Goal: Check status: Check status

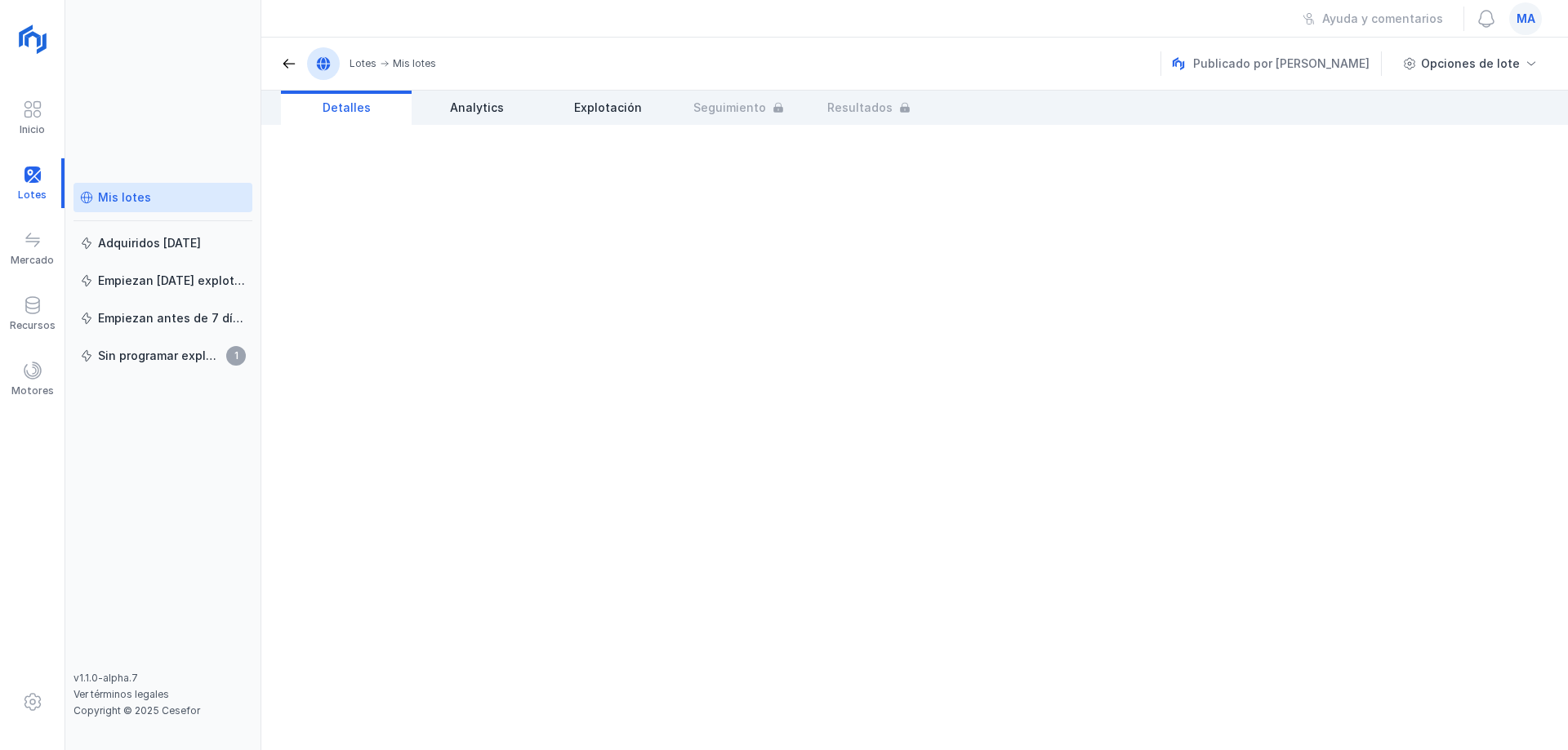
click at [154, 202] on div "Mis lotes" at bounding box center [162, 197] width 166 height 16
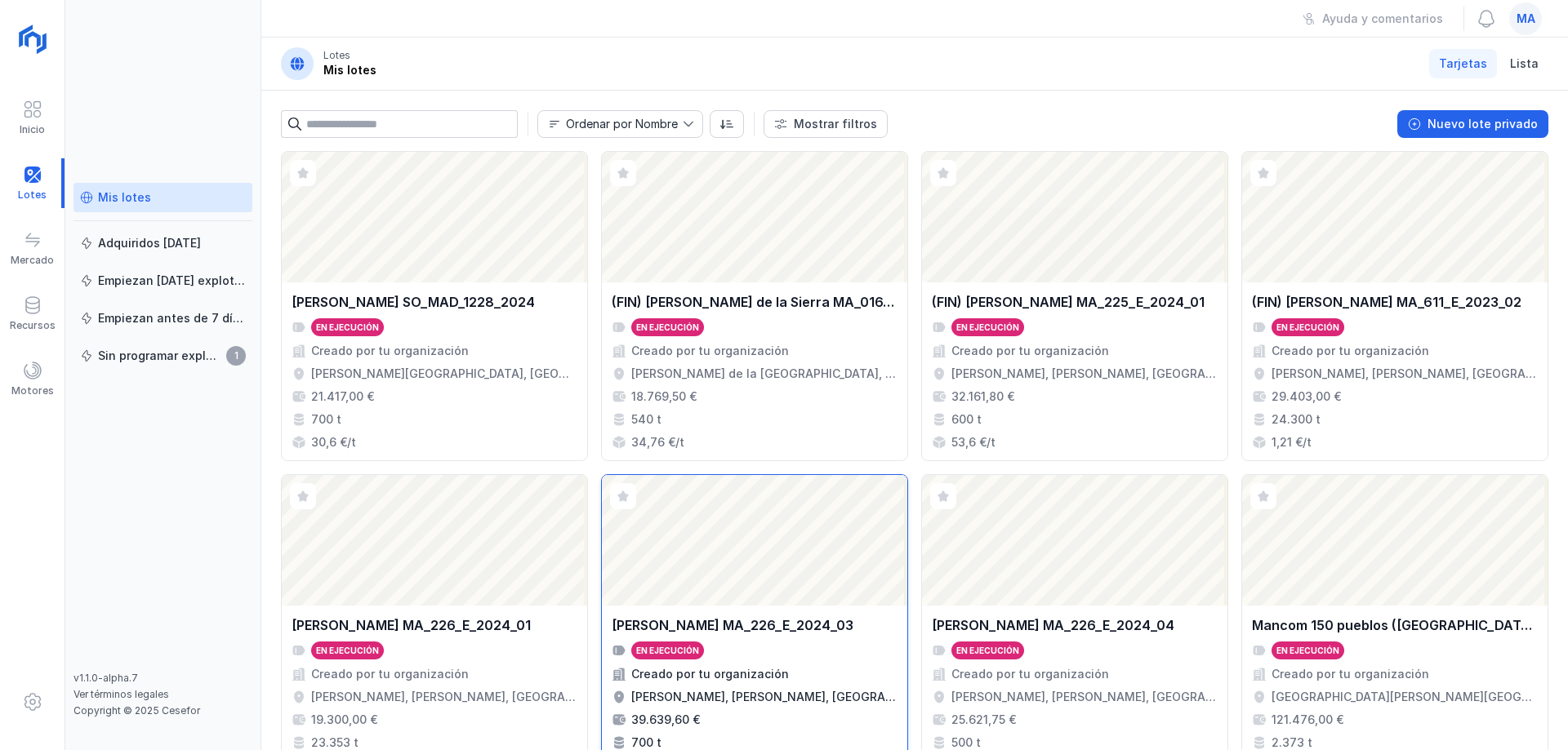
click at [778, 567] on div "Abrir lote" at bounding box center [755, 540] width 306 height 131
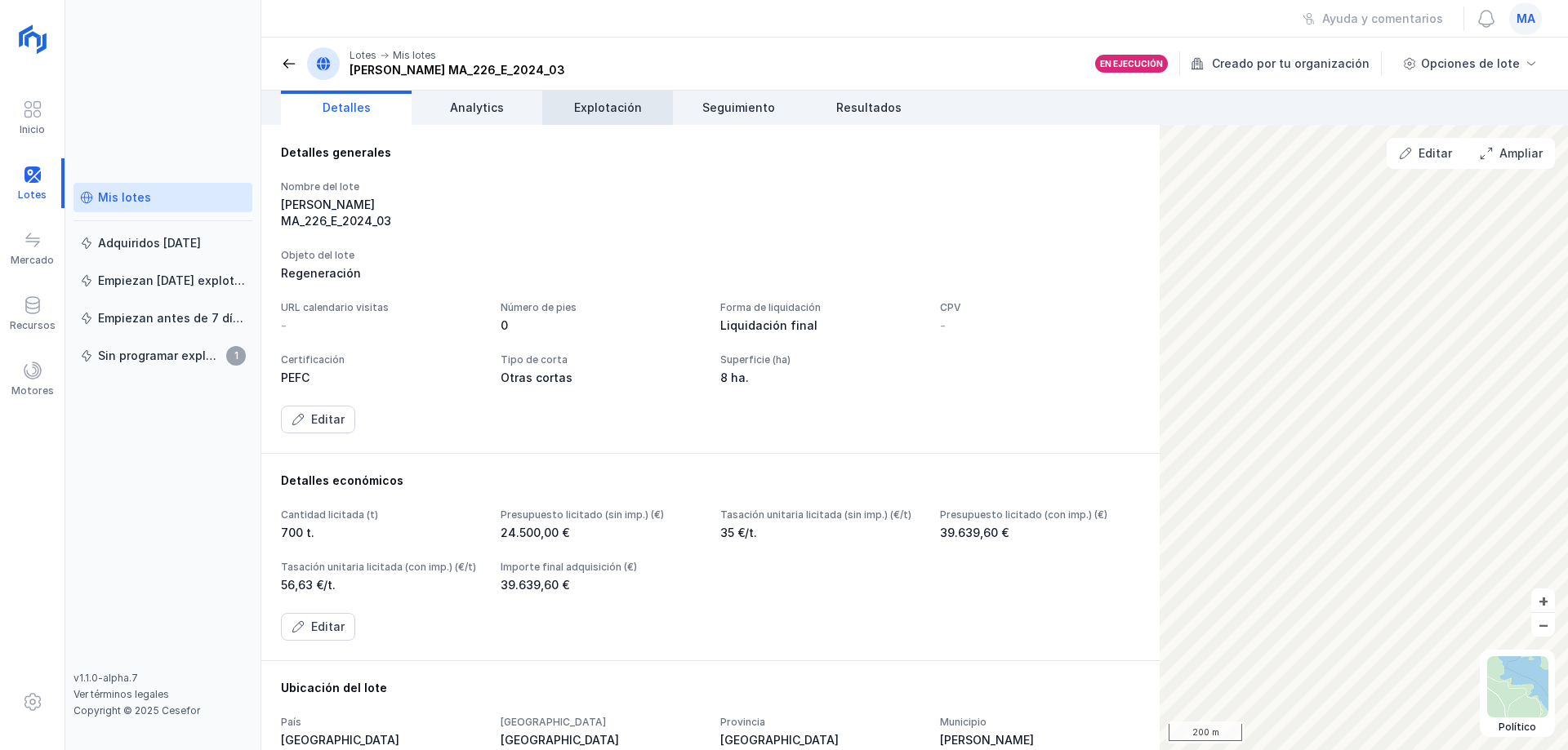
click at [612, 105] on span "Explotación" at bounding box center [608, 107] width 68 height 16
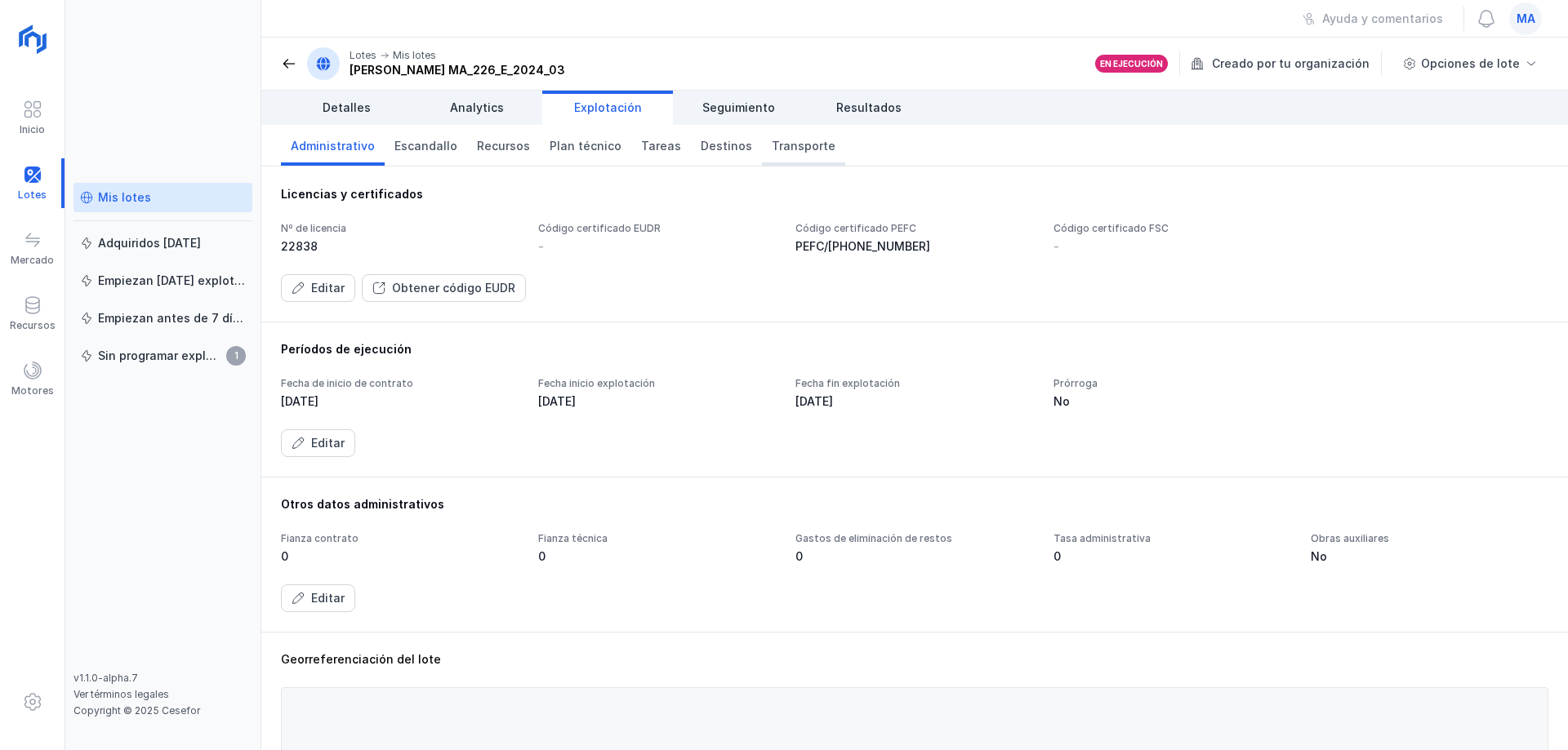
click at [790, 150] on span "Transporte" at bounding box center [803, 146] width 64 height 16
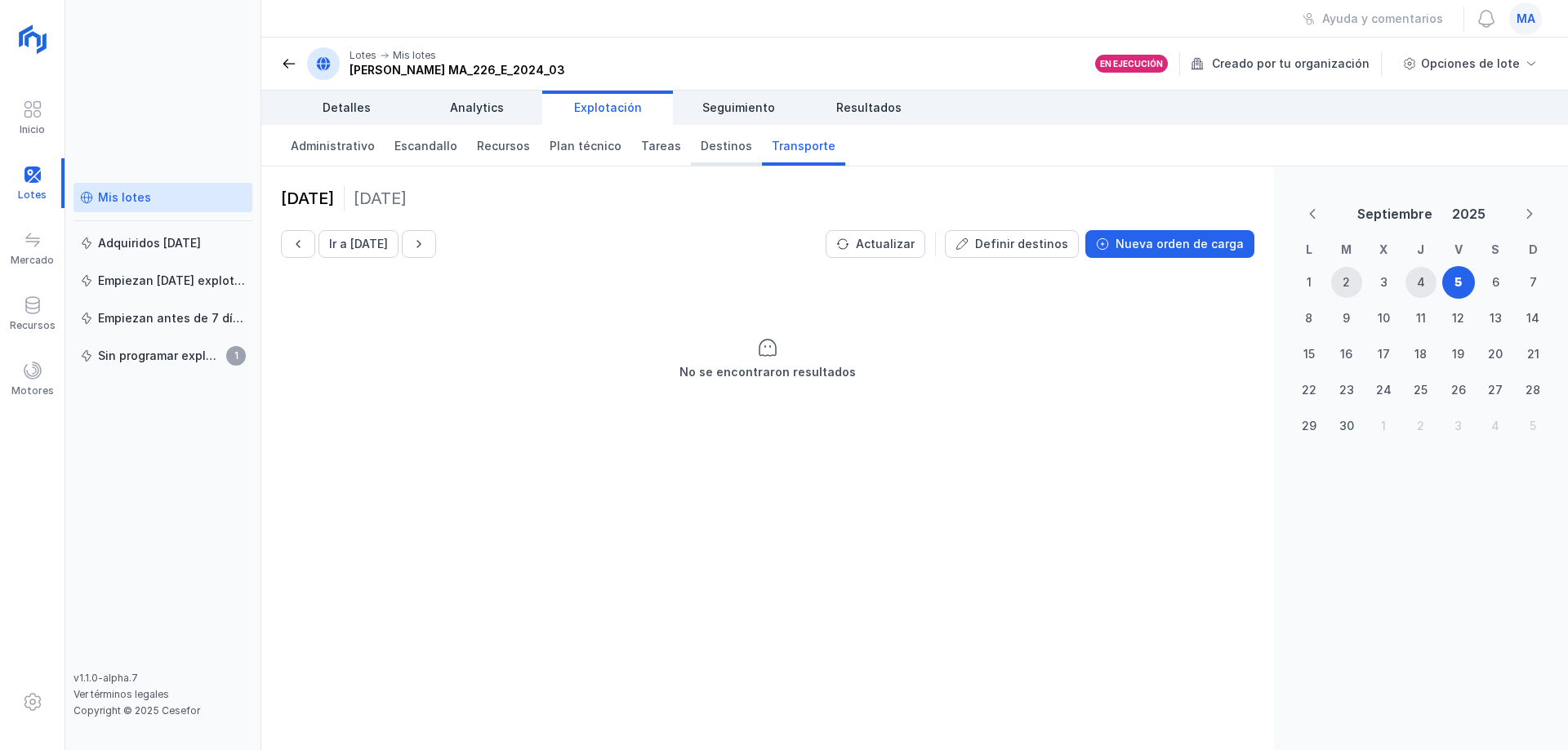
click at [691, 156] on link "Destinos" at bounding box center [727, 145] width 71 height 41
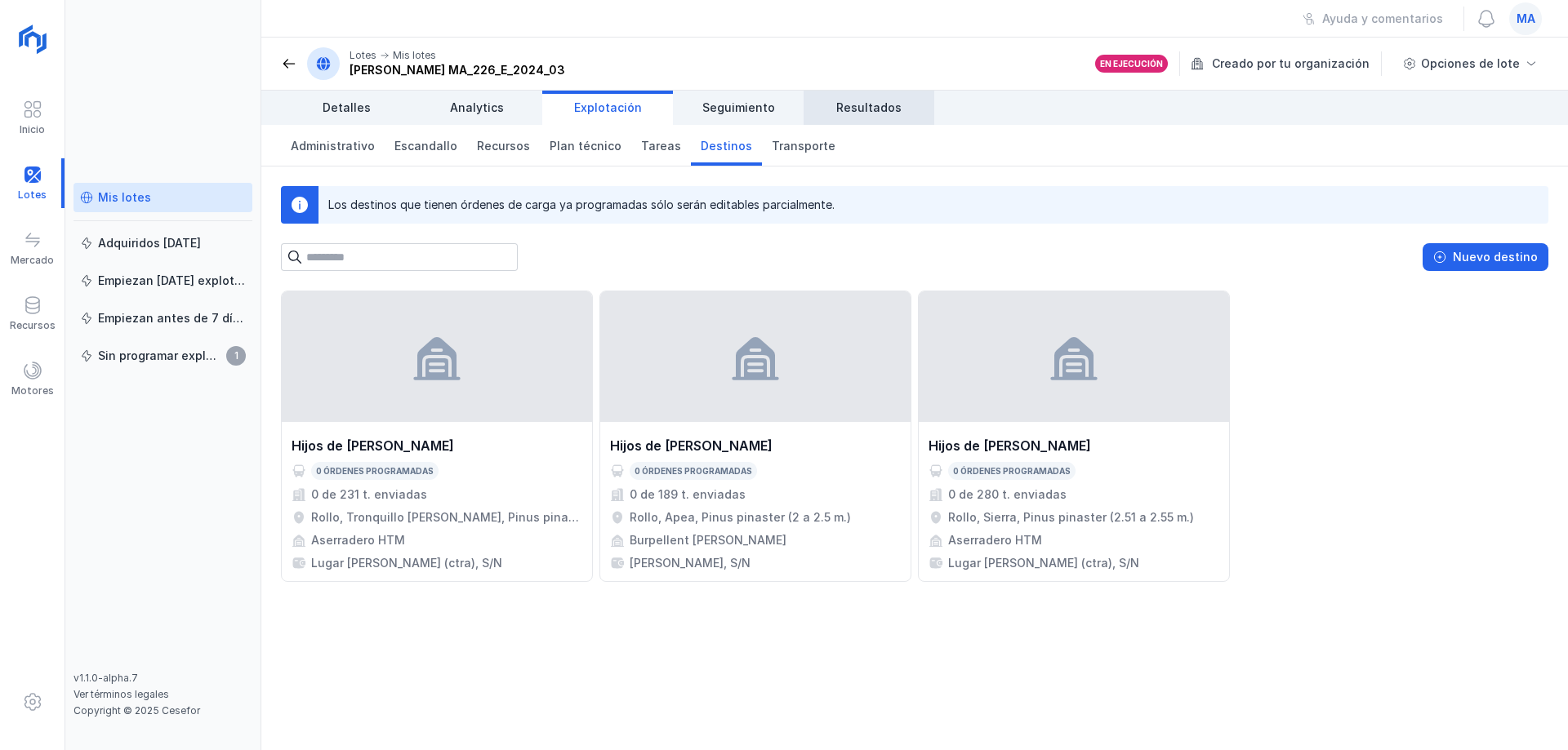
click at [874, 113] on span "Resultados" at bounding box center [868, 107] width 65 height 16
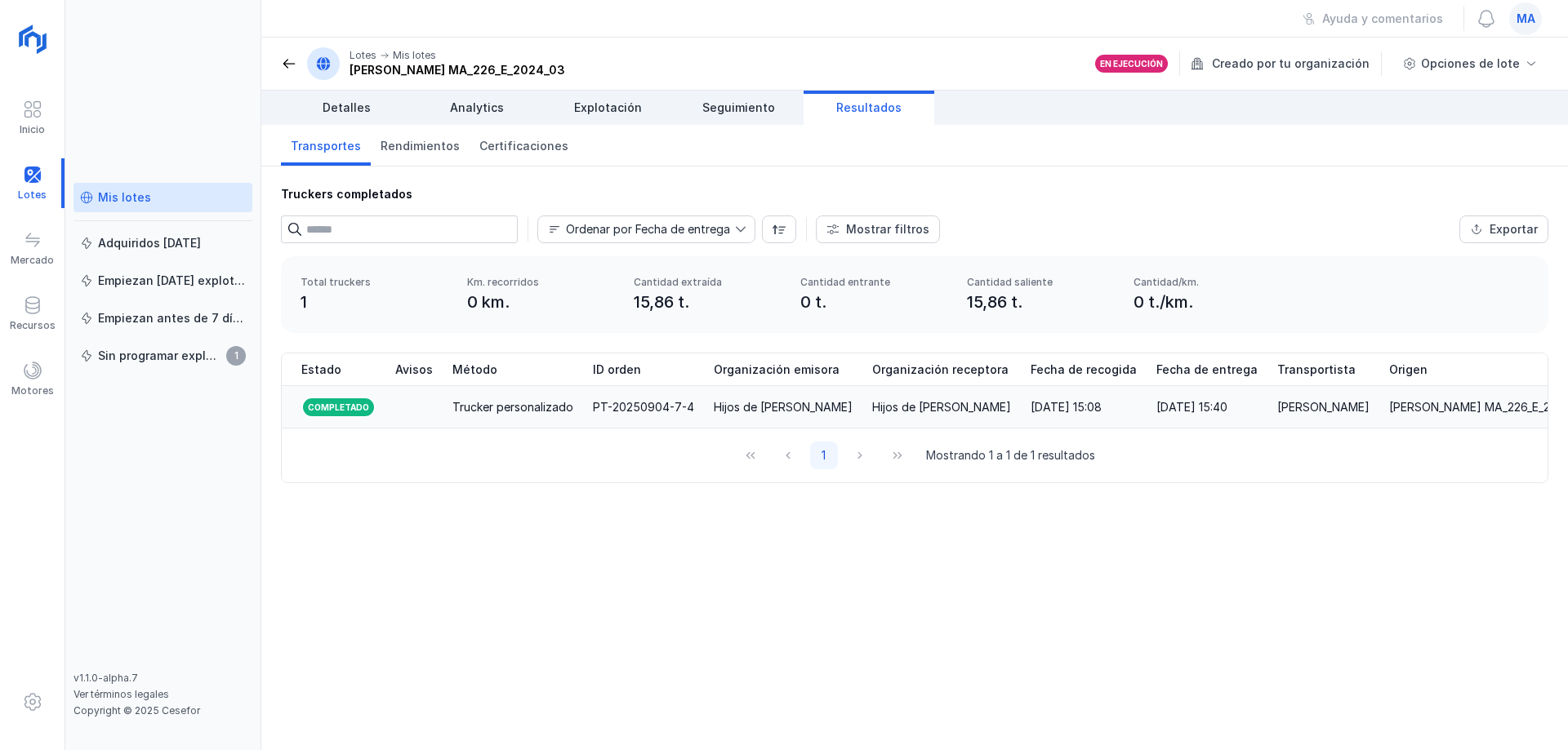
click at [509, 400] on div "Trucker personalizado" at bounding box center [513, 407] width 121 height 16
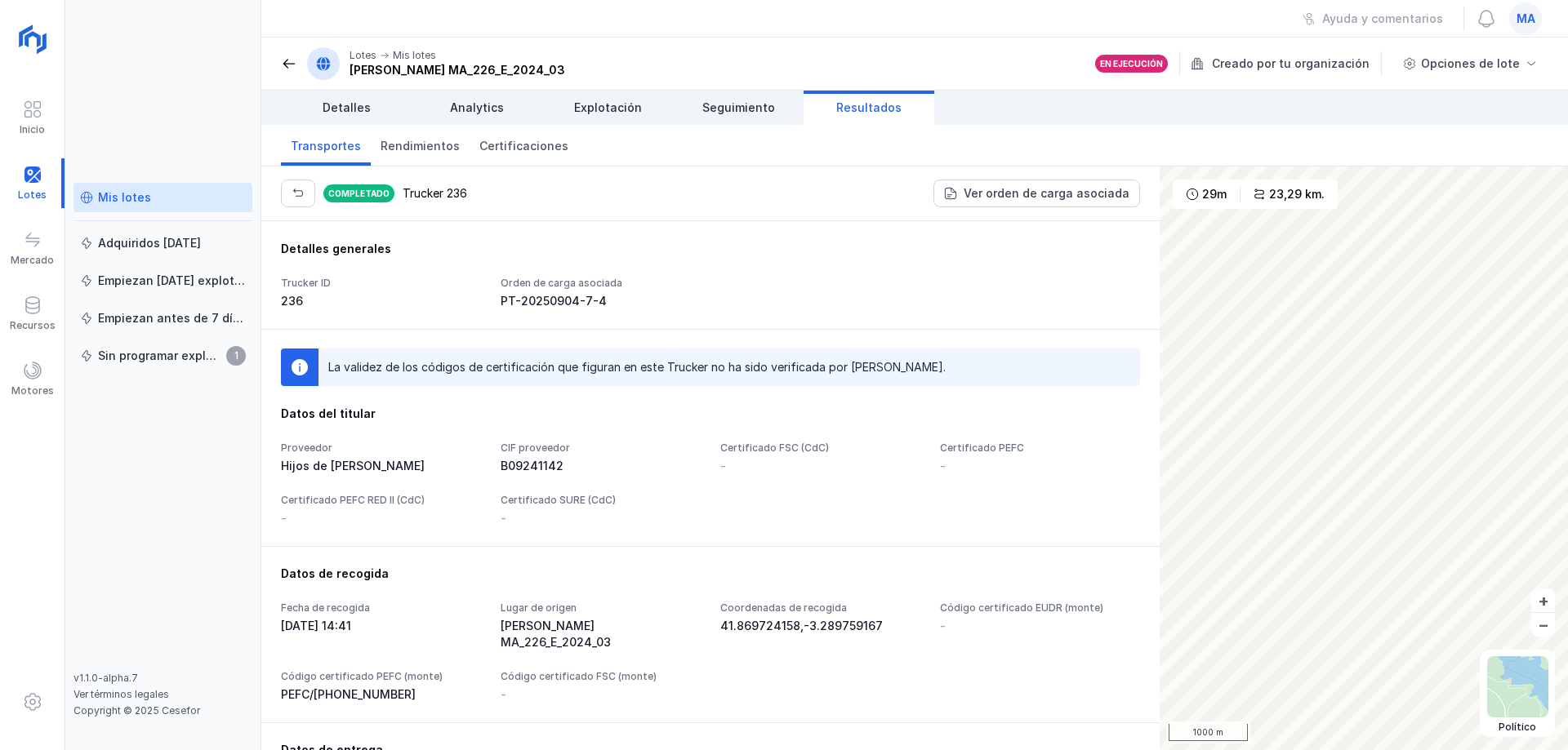
click at [1099, 343] on div "Completado Trucker 236 Ver orden de carga asociada Detalles generales Trucker I…" at bounding box center [914, 458] width 1307 height 584
click at [285, 64] on span at bounding box center [289, 63] width 16 height 16
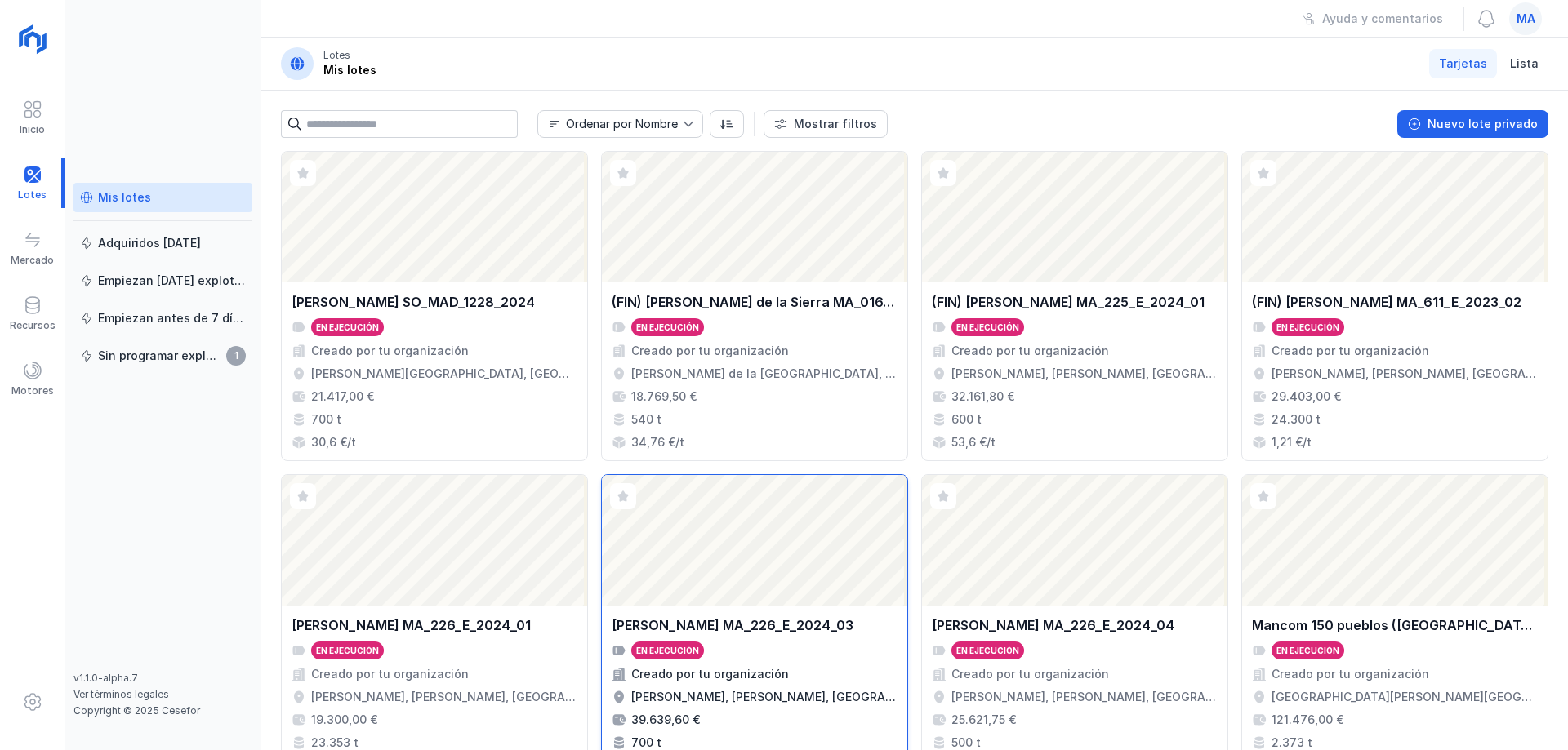
click at [853, 628] on div "[PERSON_NAME] MA_226_E_2024_03" at bounding box center [755, 624] width 286 height 20
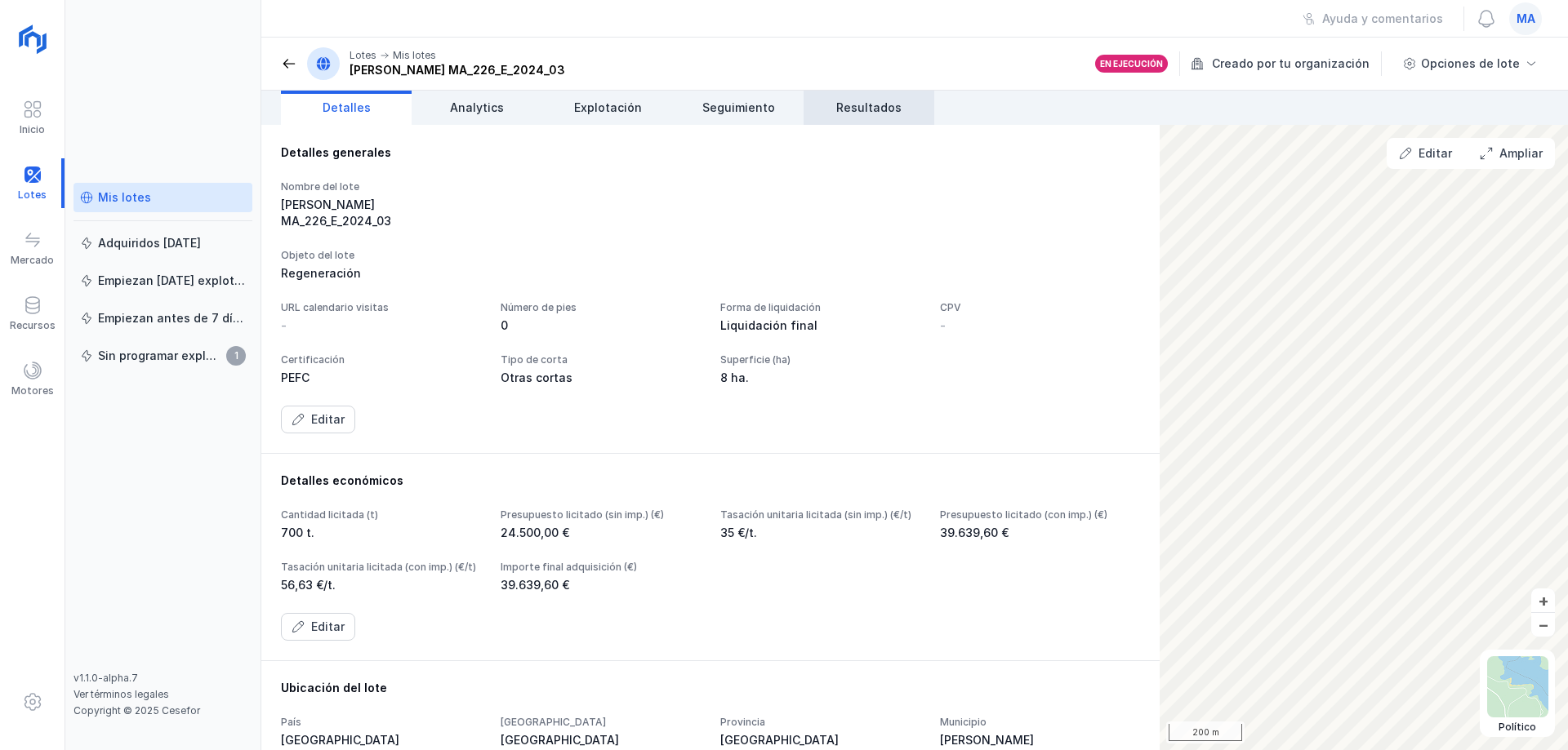
drag, startPoint x: 919, startPoint y: 106, endPoint x: 874, endPoint y: 116, distance: 46.1
click at [919, 107] on link "Resultados" at bounding box center [869, 108] width 131 height 34
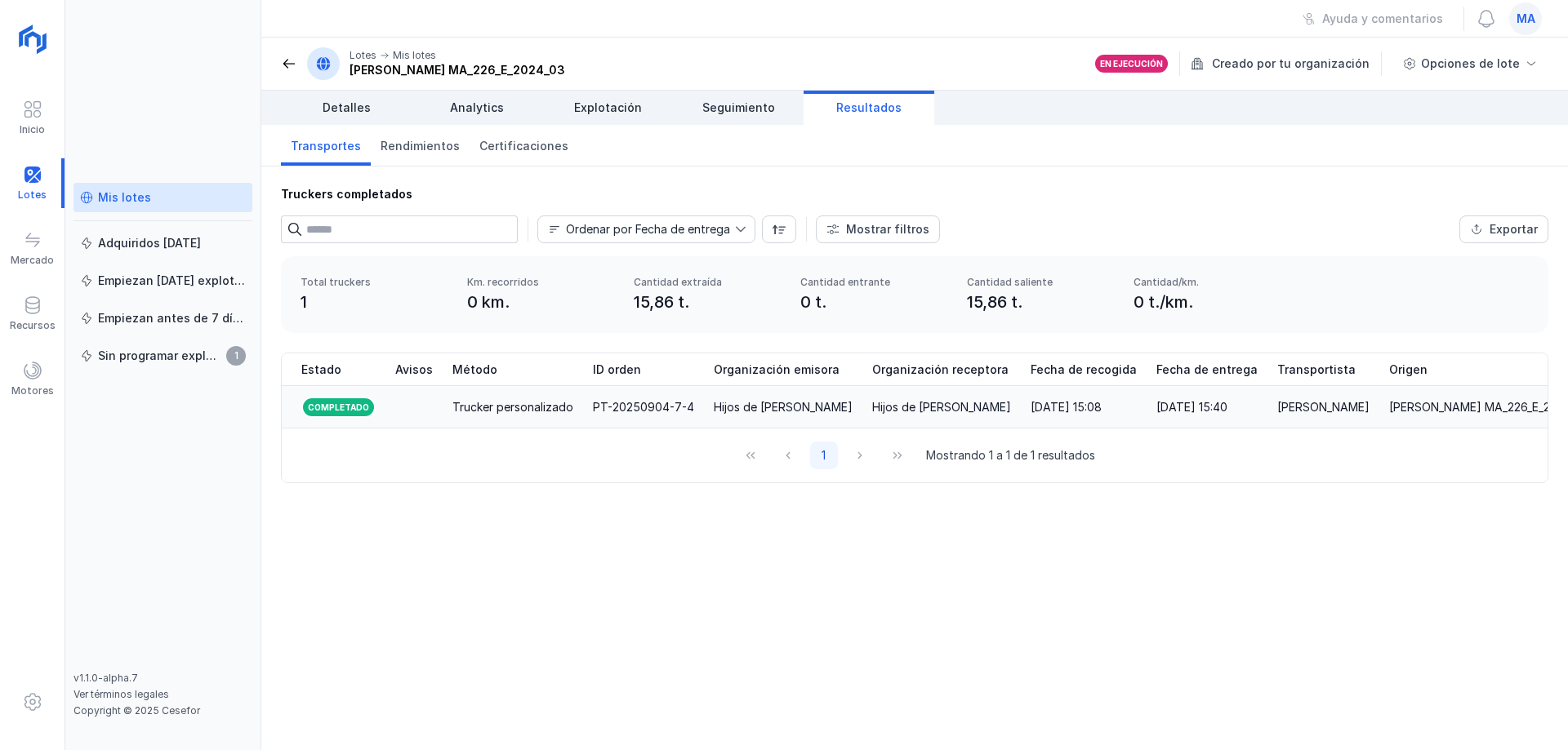
click at [541, 415] on div "Trucker personalizado" at bounding box center [513, 407] width 121 height 16
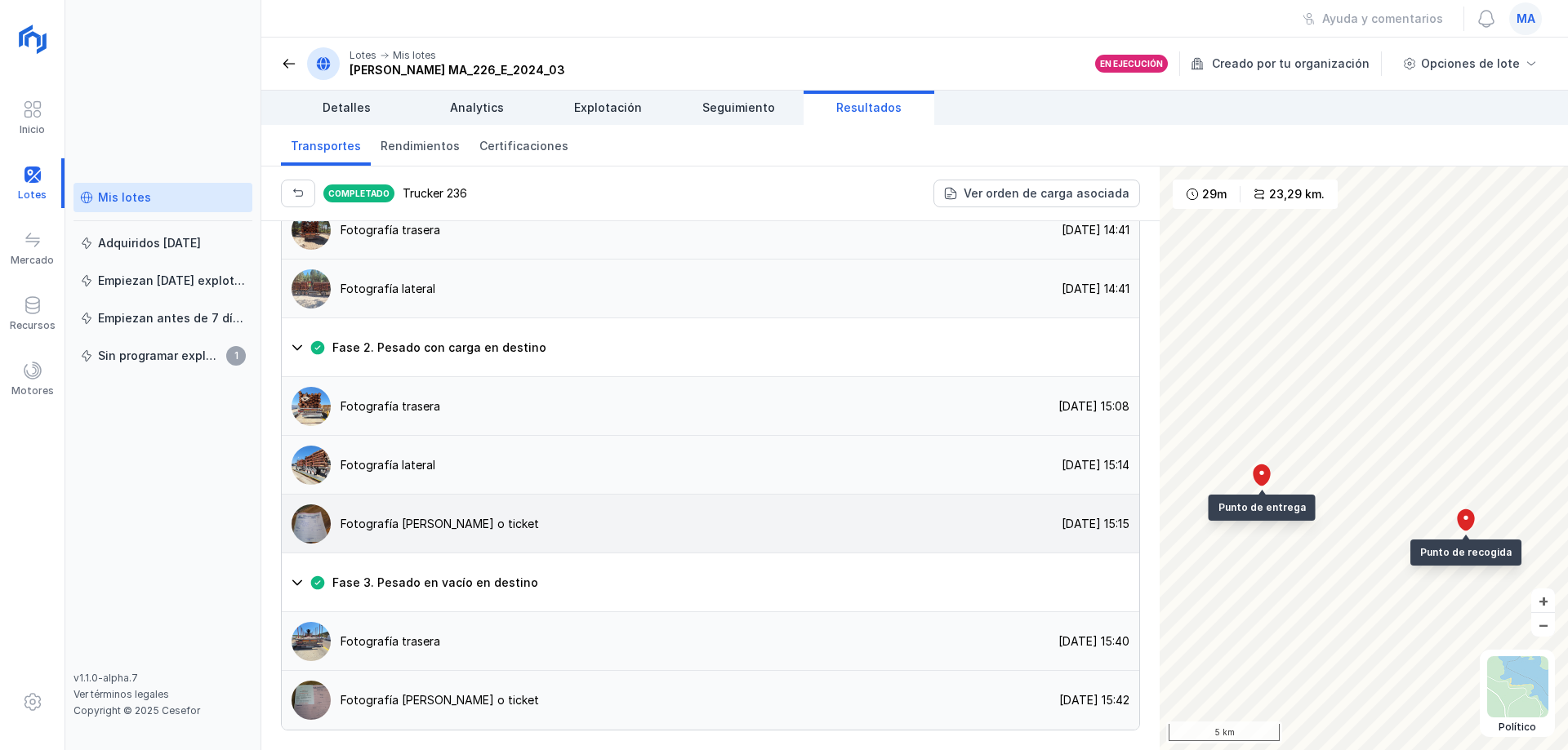
scroll to position [1326, 0]
click at [408, 636] on div "Fotografía trasera" at bounding box center [390, 641] width 99 height 16
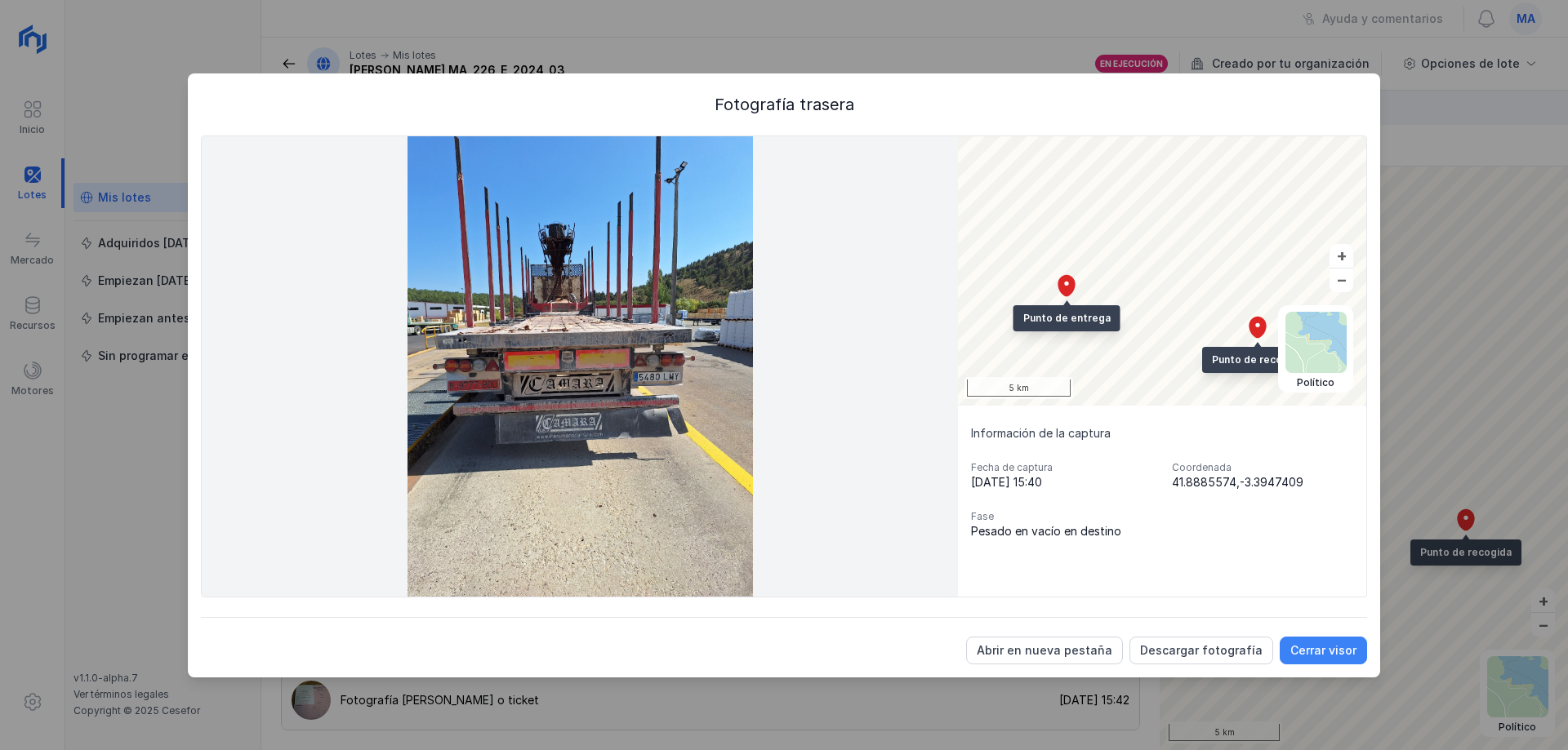
drag, startPoint x: 1333, startPoint y: 646, endPoint x: 1268, endPoint y: 671, distance: 69.6
click at [1330, 647] on div "Cerrar visor" at bounding box center [1324, 650] width 66 height 16
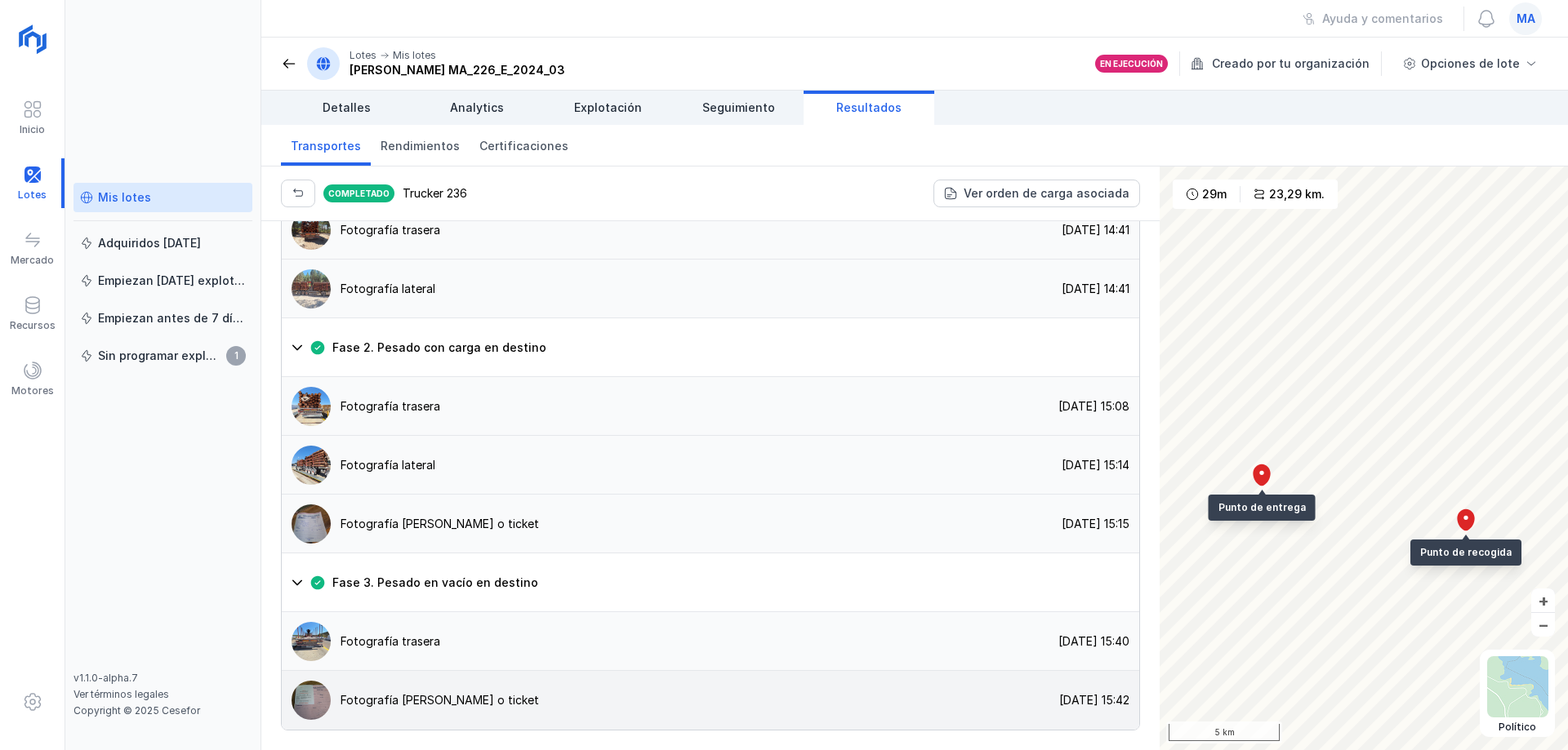
click at [429, 683] on div "Fotografía [PERSON_NAME] o ticket" at bounding box center [410, 700] width 257 height 39
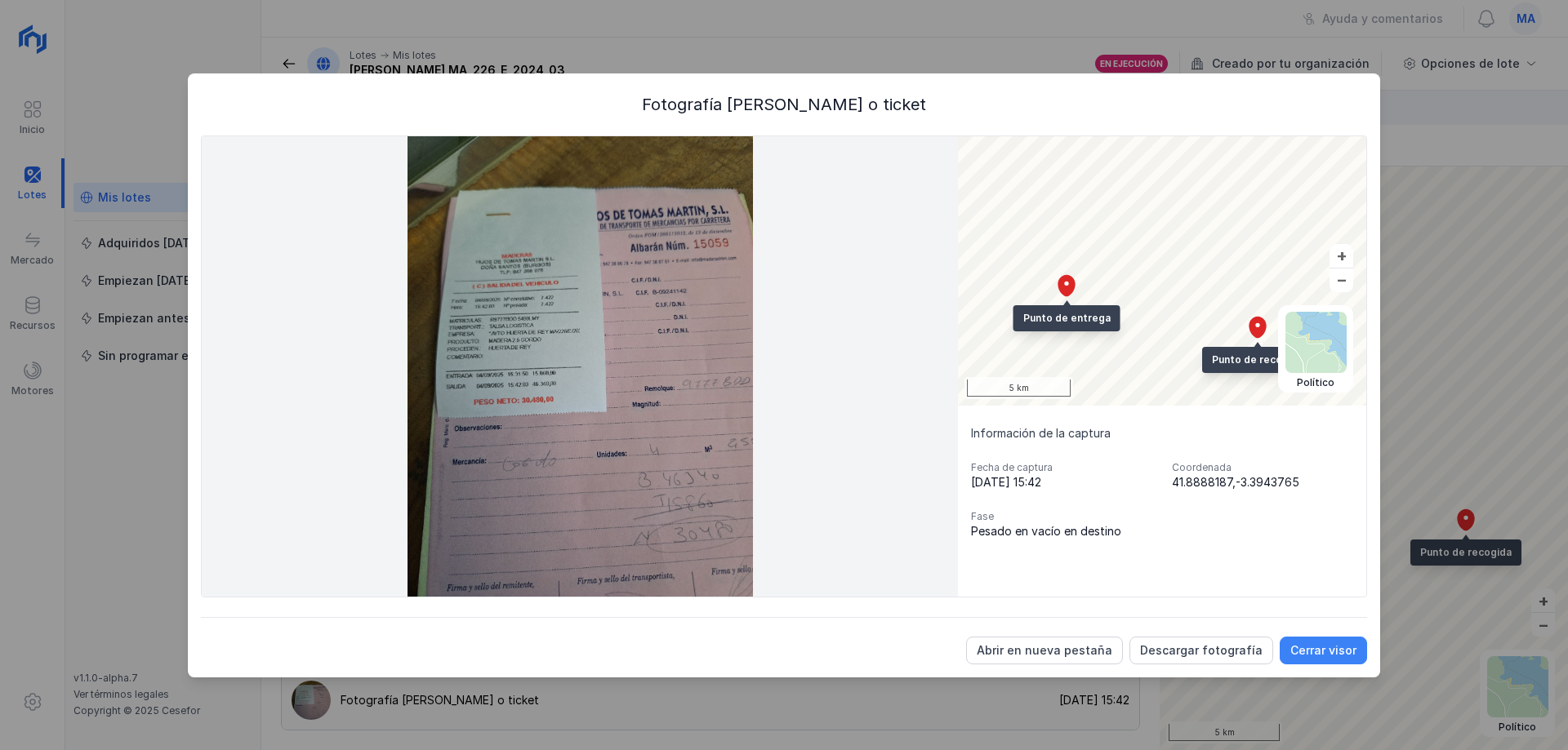
click at [1351, 649] on div "Cerrar visor" at bounding box center [1324, 650] width 66 height 16
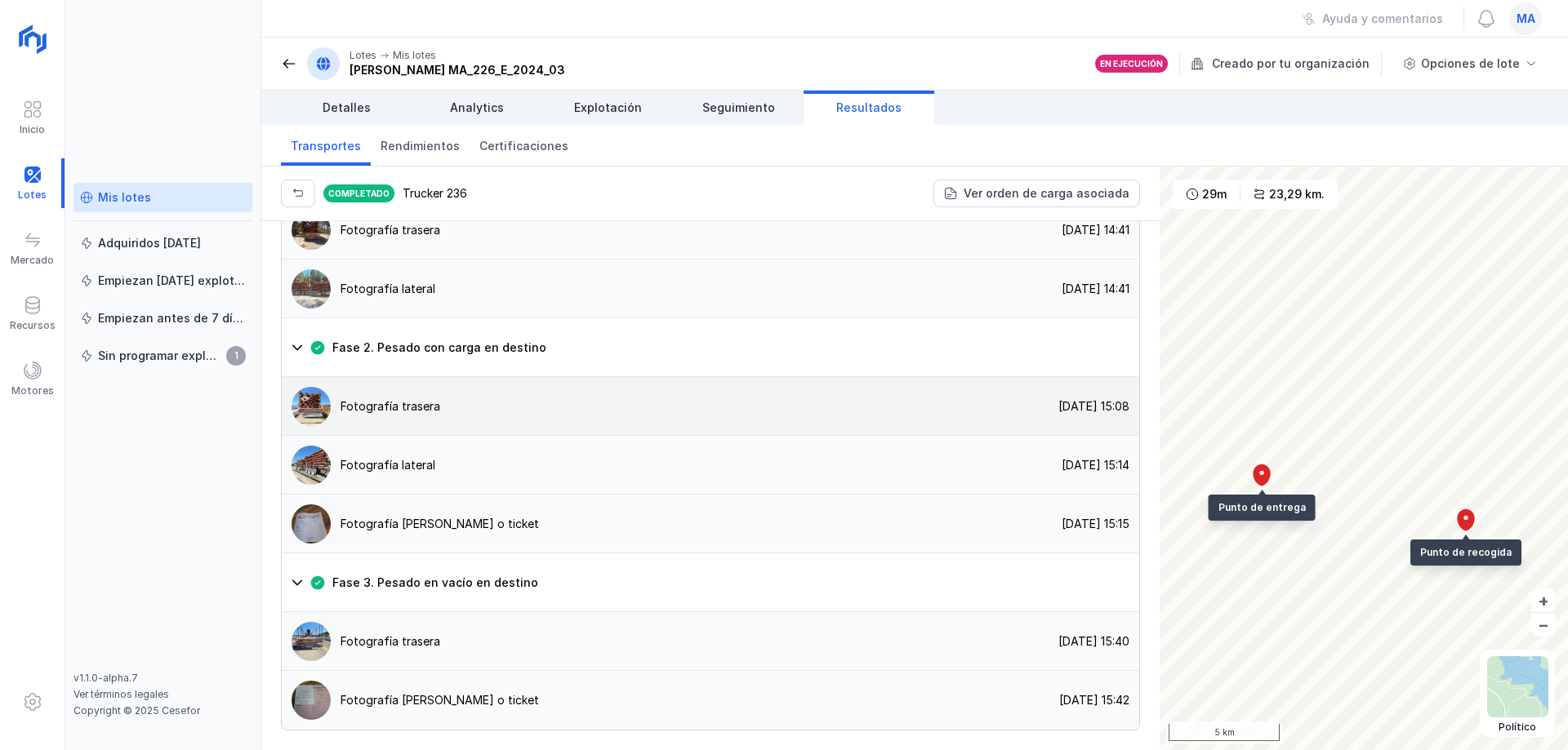
click at [485, 398] on div "Fotografía trasera 04/09/2025, 15:08" at bounding box center [711, 406] width 857 height 59
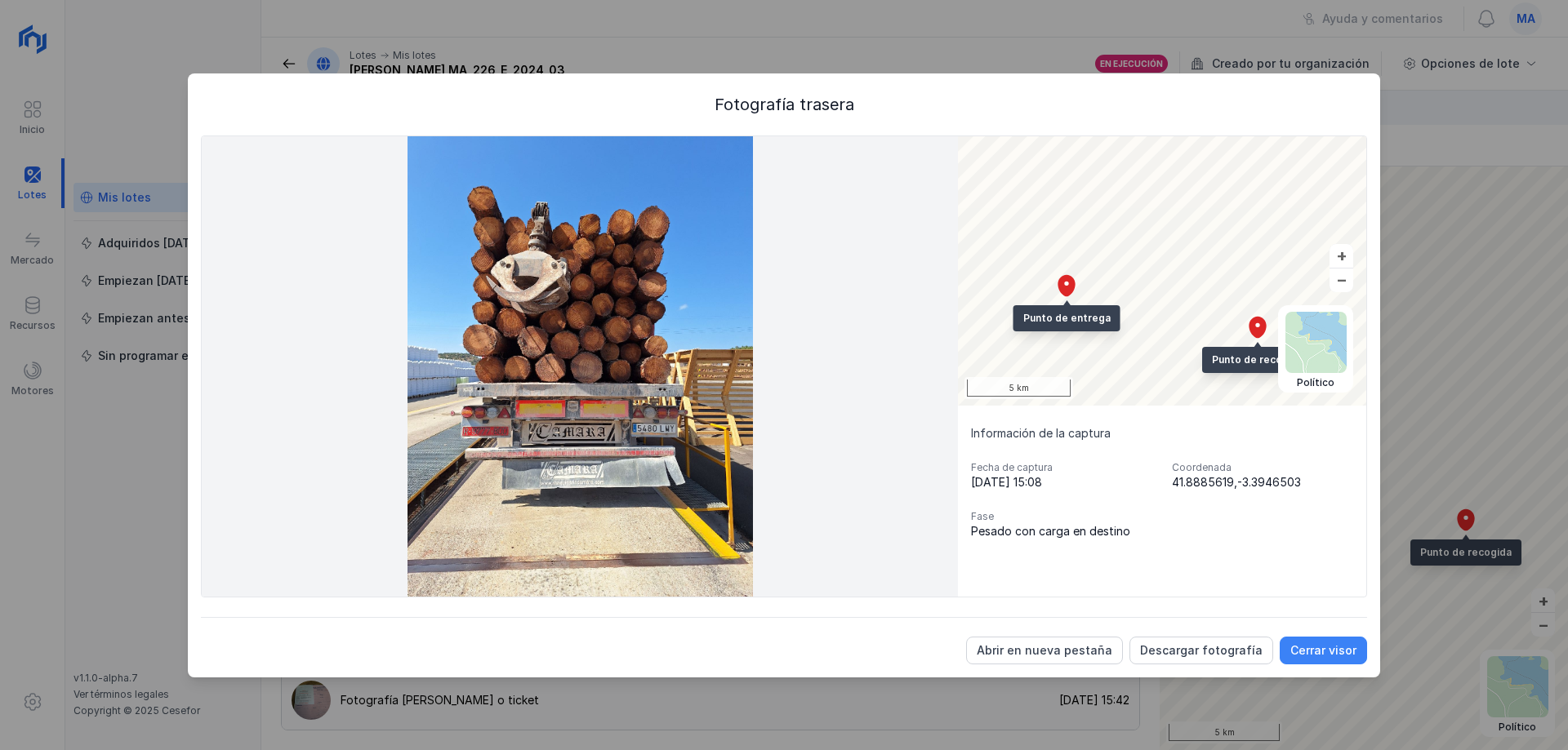
drag, startPoint x: 1326, startPoint y: 654, endPoint x: 1316, endPoint y: 653, distance: 10.0
click at [1325, 654] on div "Cerrar visor" at bounding box center [1324, 650] width 66 height 16
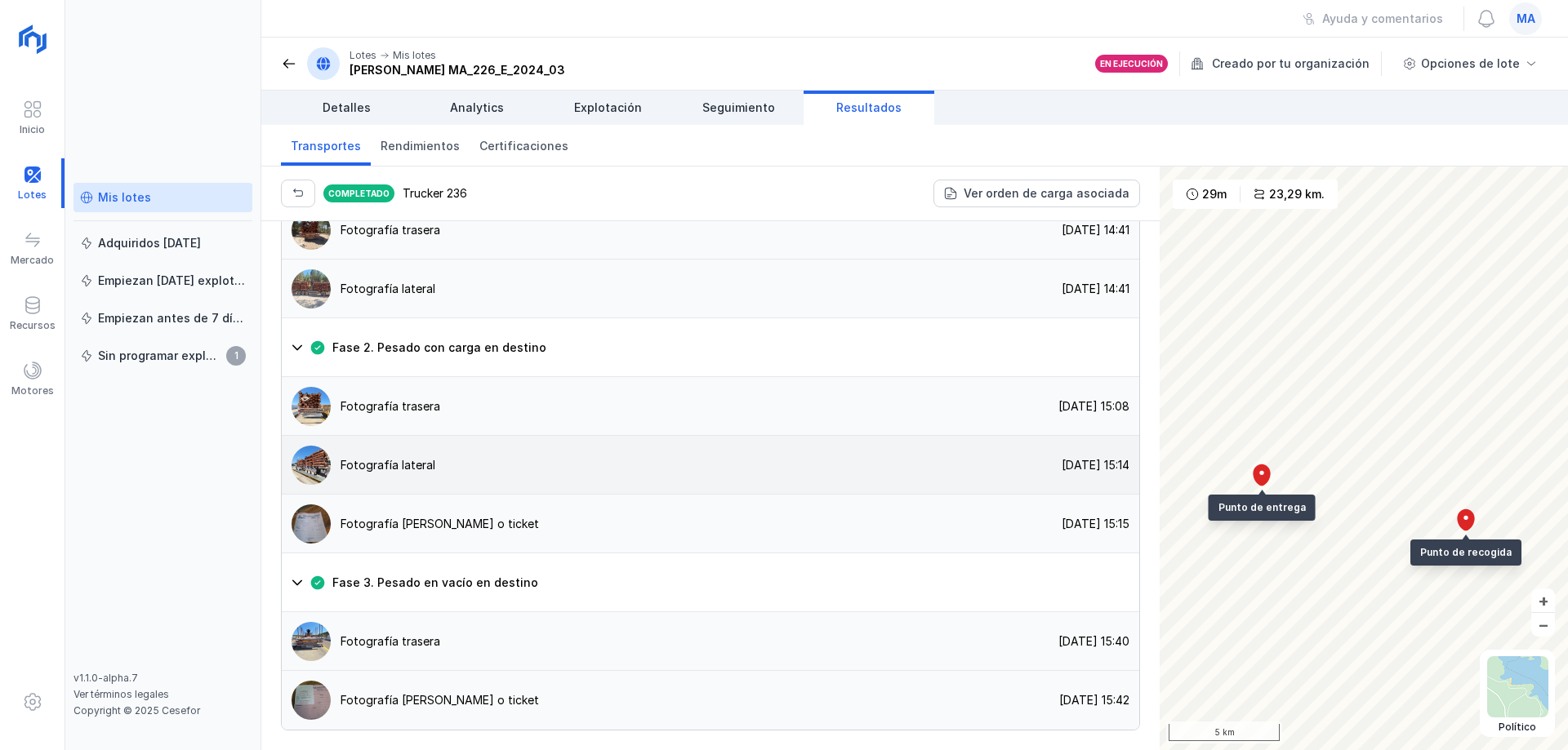
click at [456, 464] on div "Fotografía lateral 04/09/2025, 15:14" at bounding box center [711, 465] width 857 height 59
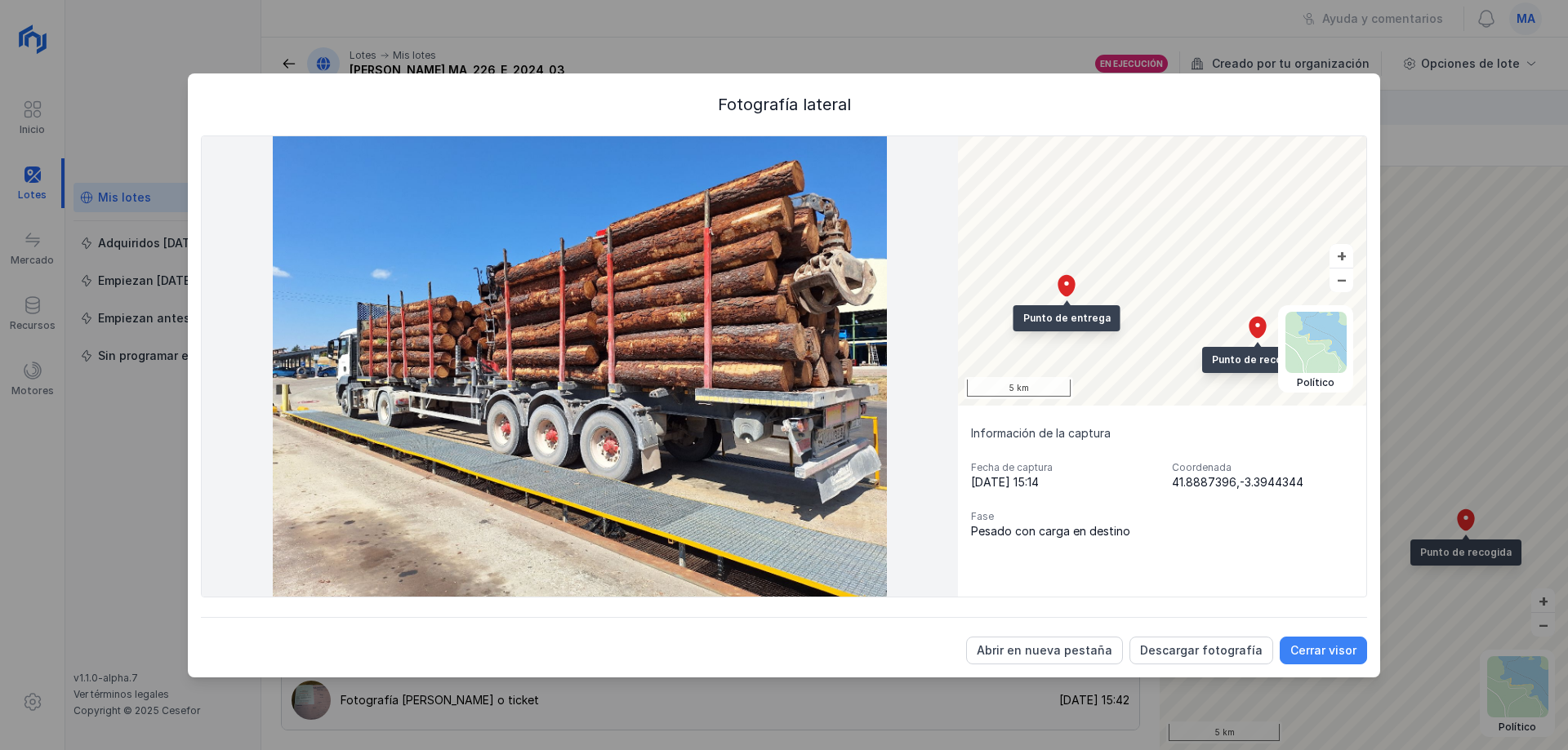
click at [1335, 642] on div "Cerrar visor" at bounding box center [1324, 650] width 66 height 16
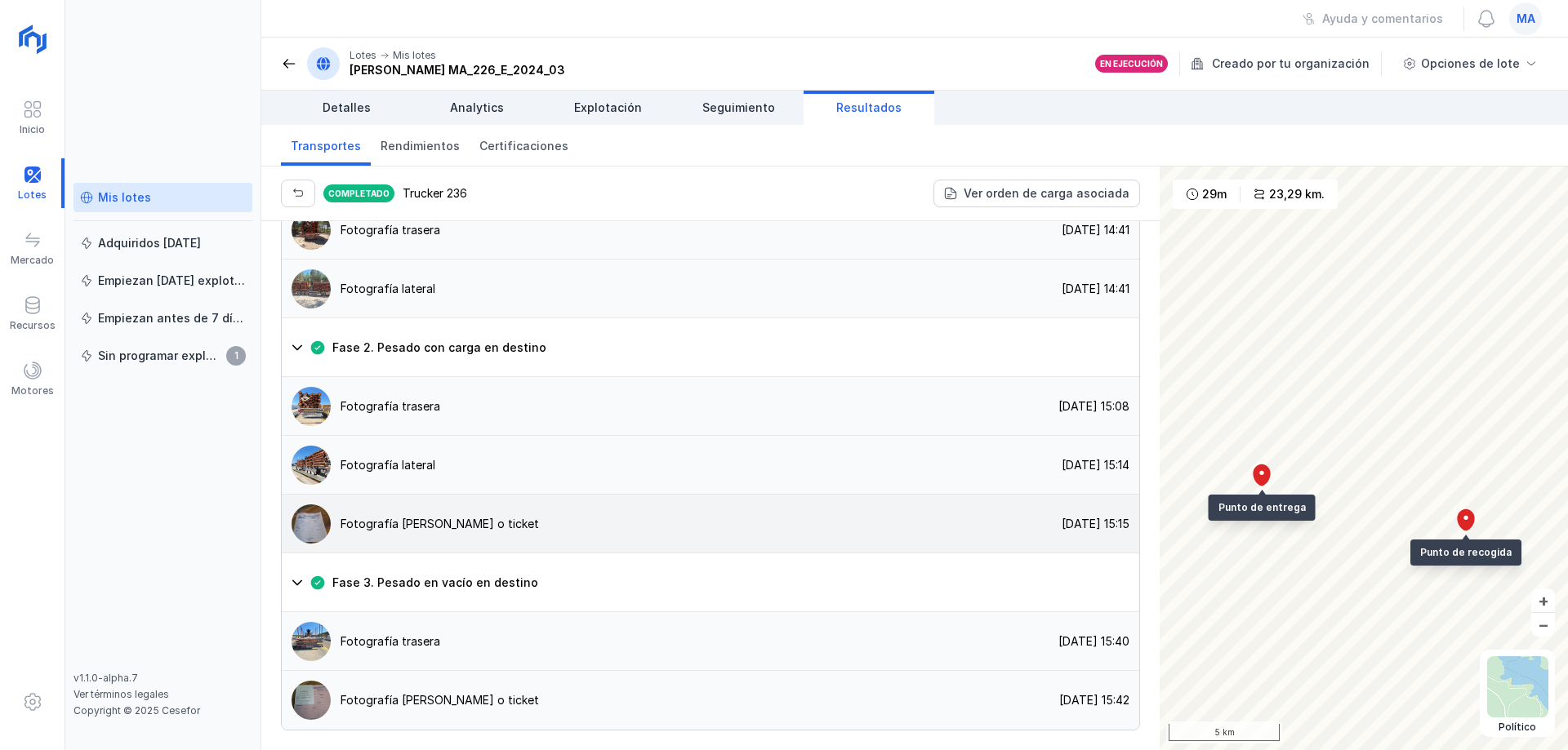
click at [403, 529] on div "Fotografía [PERSON_NAME] o ticket" at bounding box center [440, 523] width 199 height 16
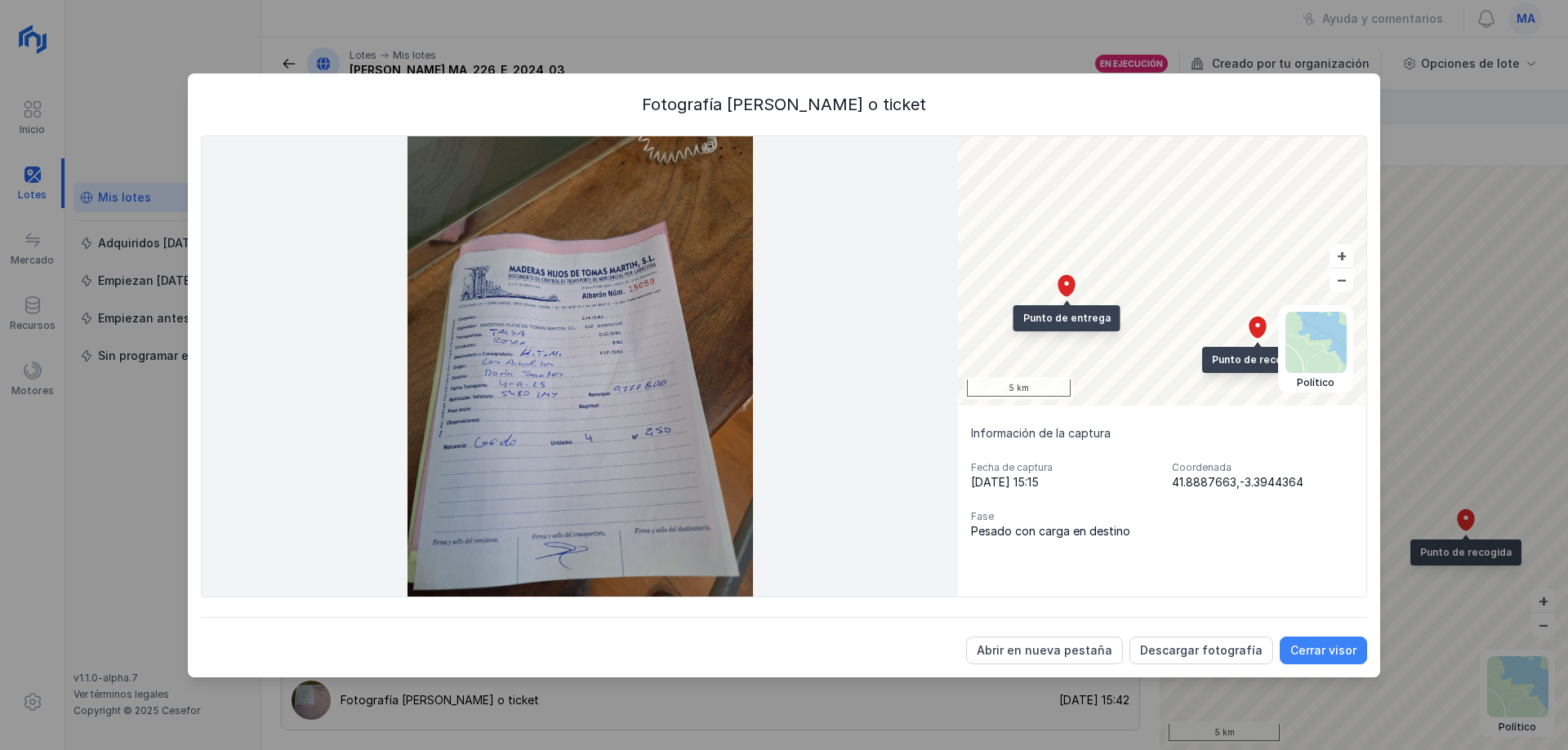
click at [1327, 652] on div "Cerrar visor" at bounding box center [1324, 650] width 66 height 16
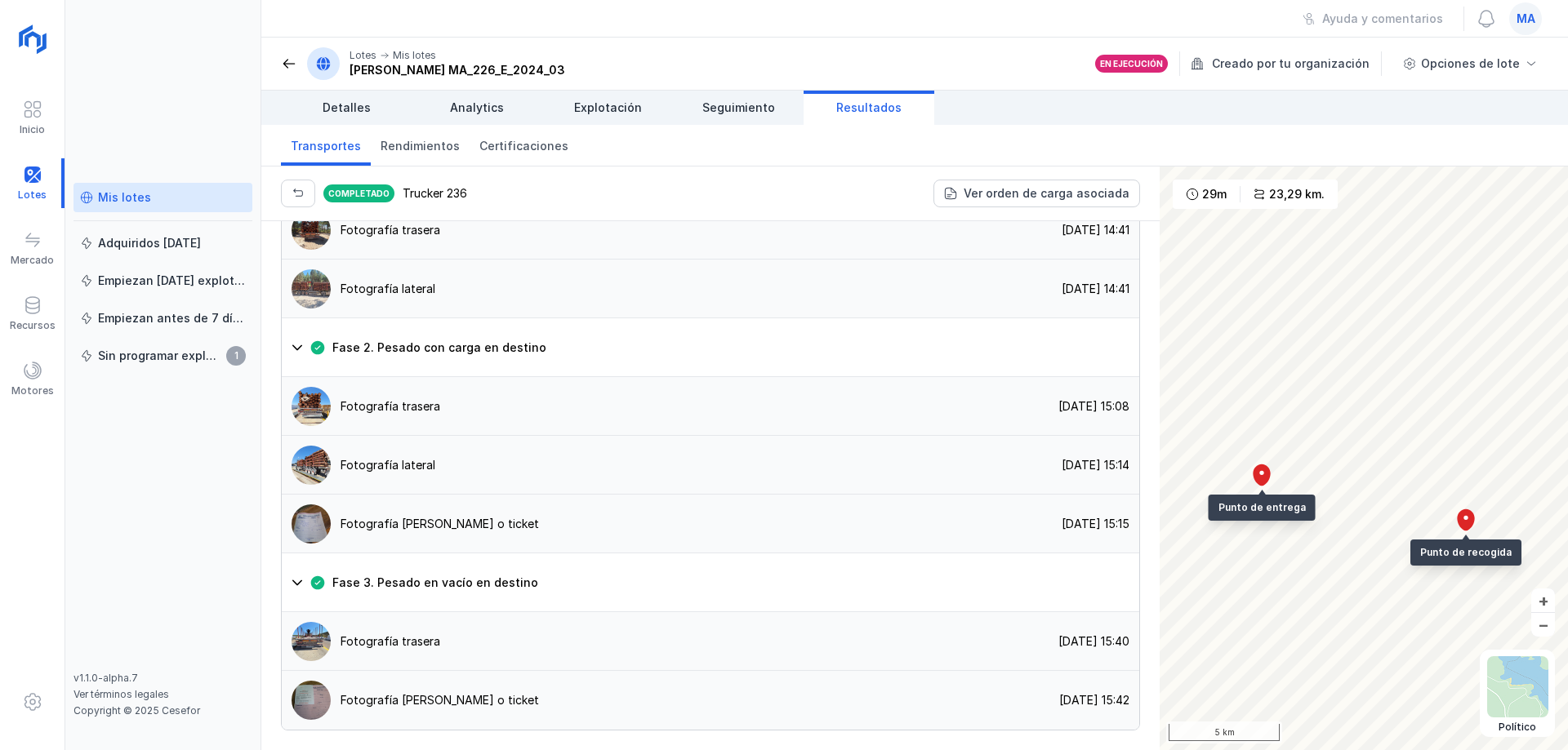
scroll to position [999, 0]
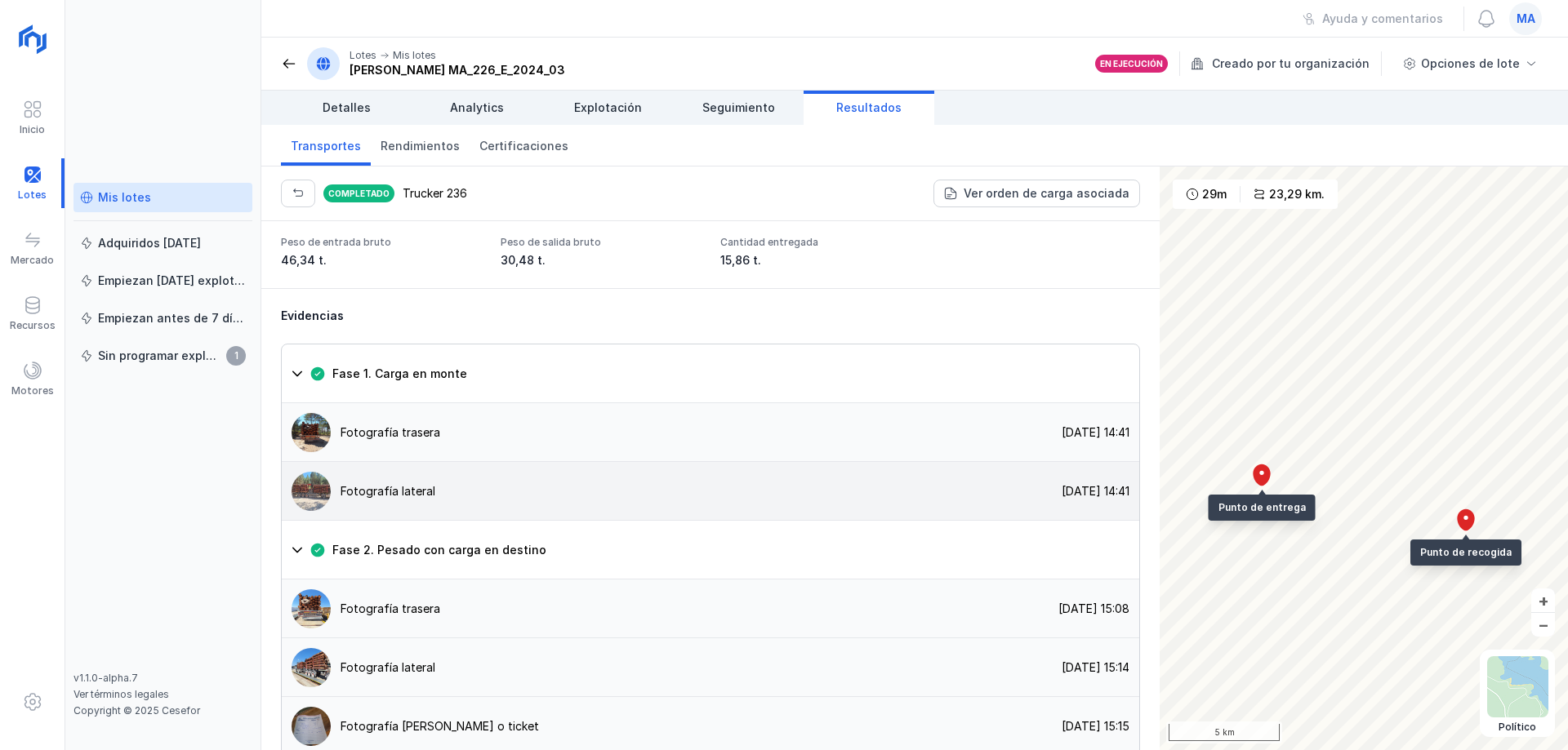
click at [409, 500] on div "Fotografía lateral" at bounding box center [388, 491] width 95 height 16
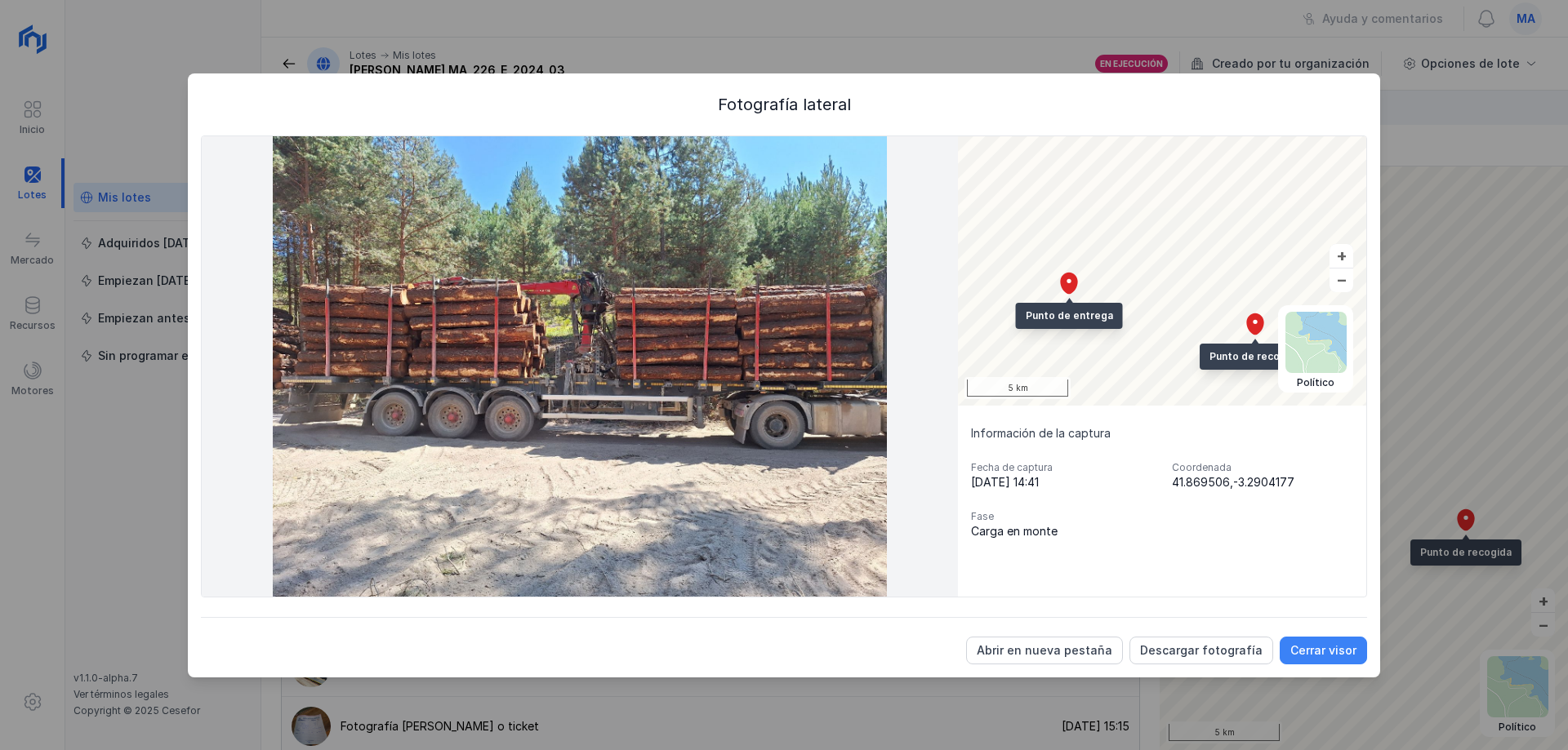
click at [1324, 646] on div "Cerrar visor" at bounding box center [1324, 650] width 66 height 16
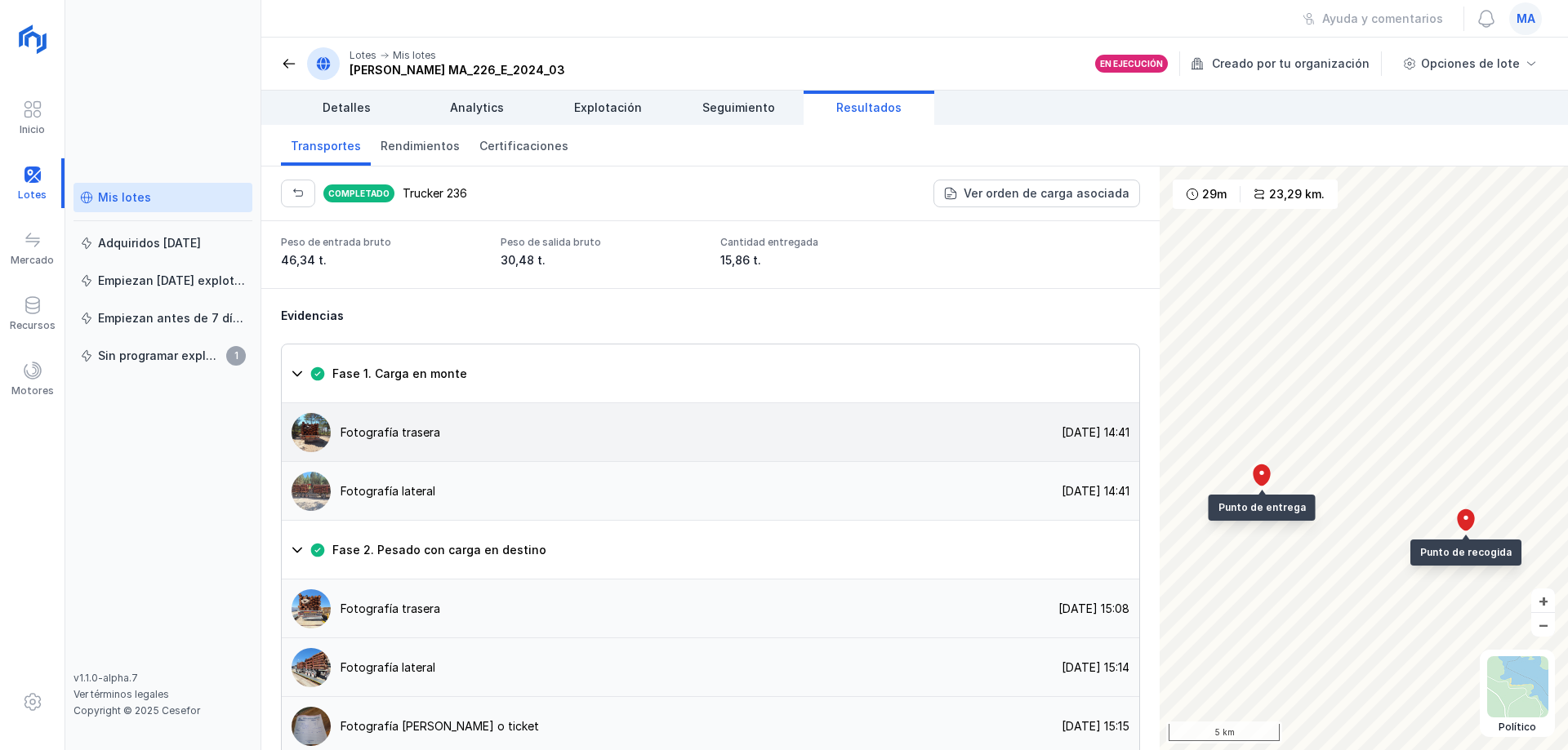
click at [420, 441] on div "Fotografía trasera" at bounding box center [390, 432] width 99 height 16
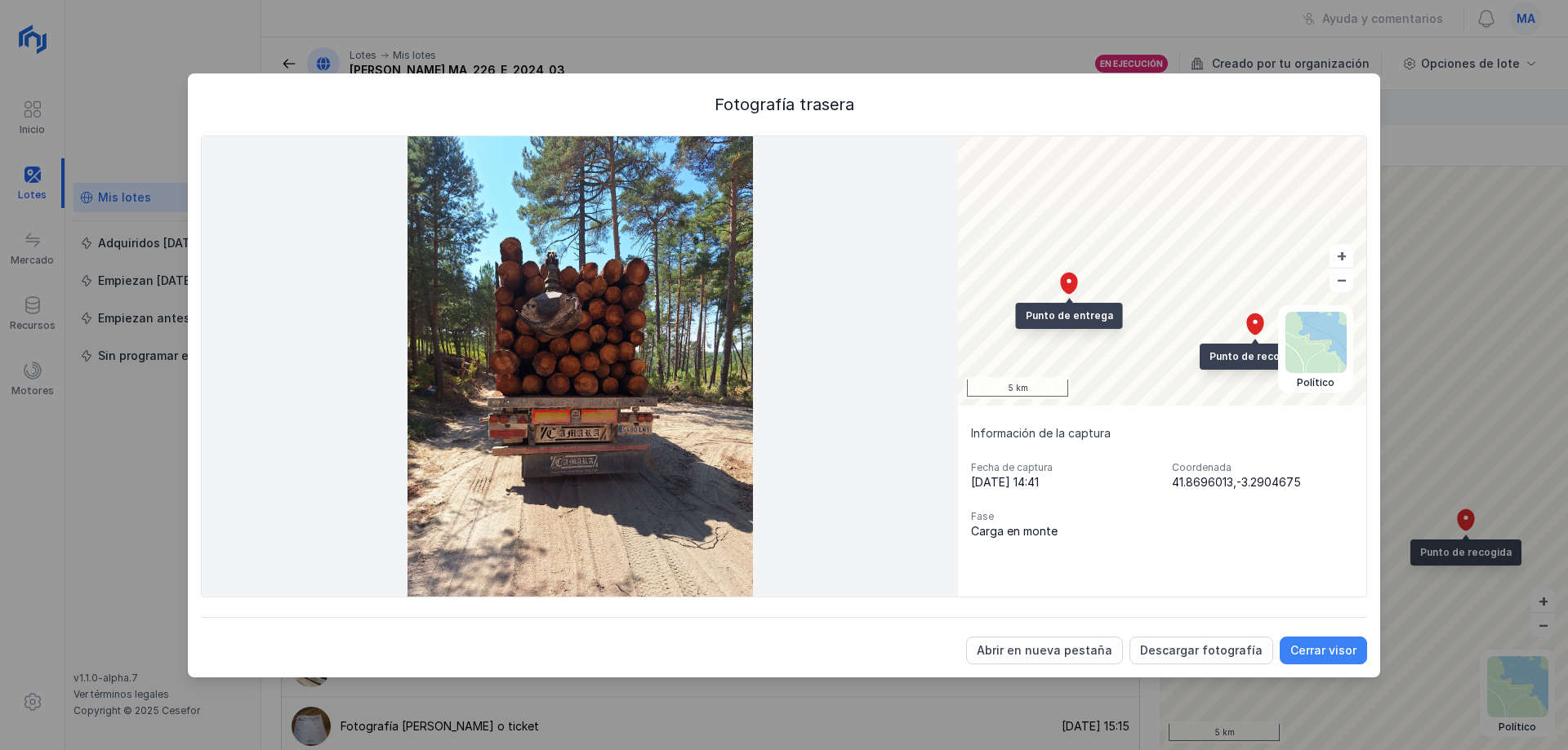
click at [1337, 654] on div "Cerrar visor" at bounding box center [1324, 650] width 66 height 16
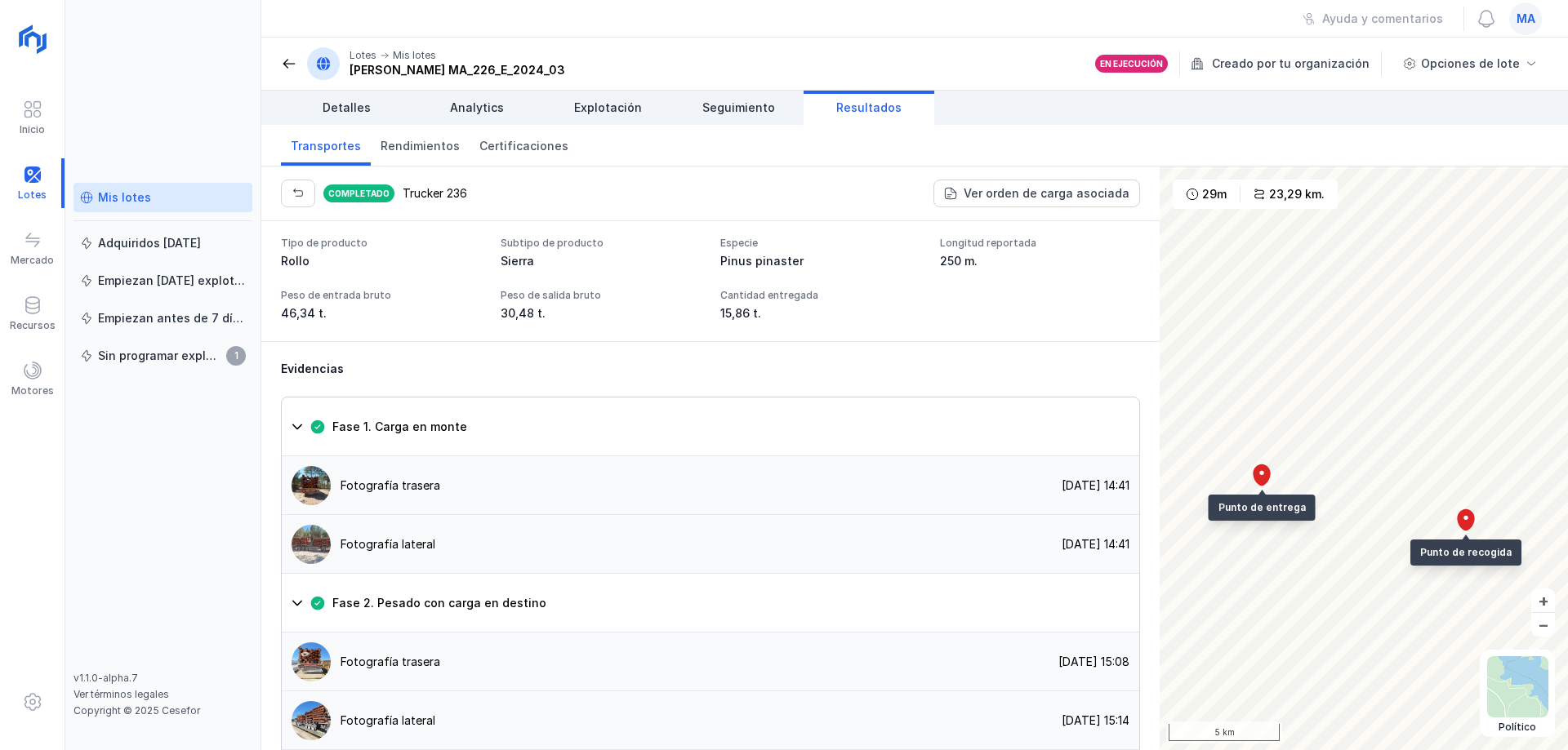
scroll to position [917, 0]
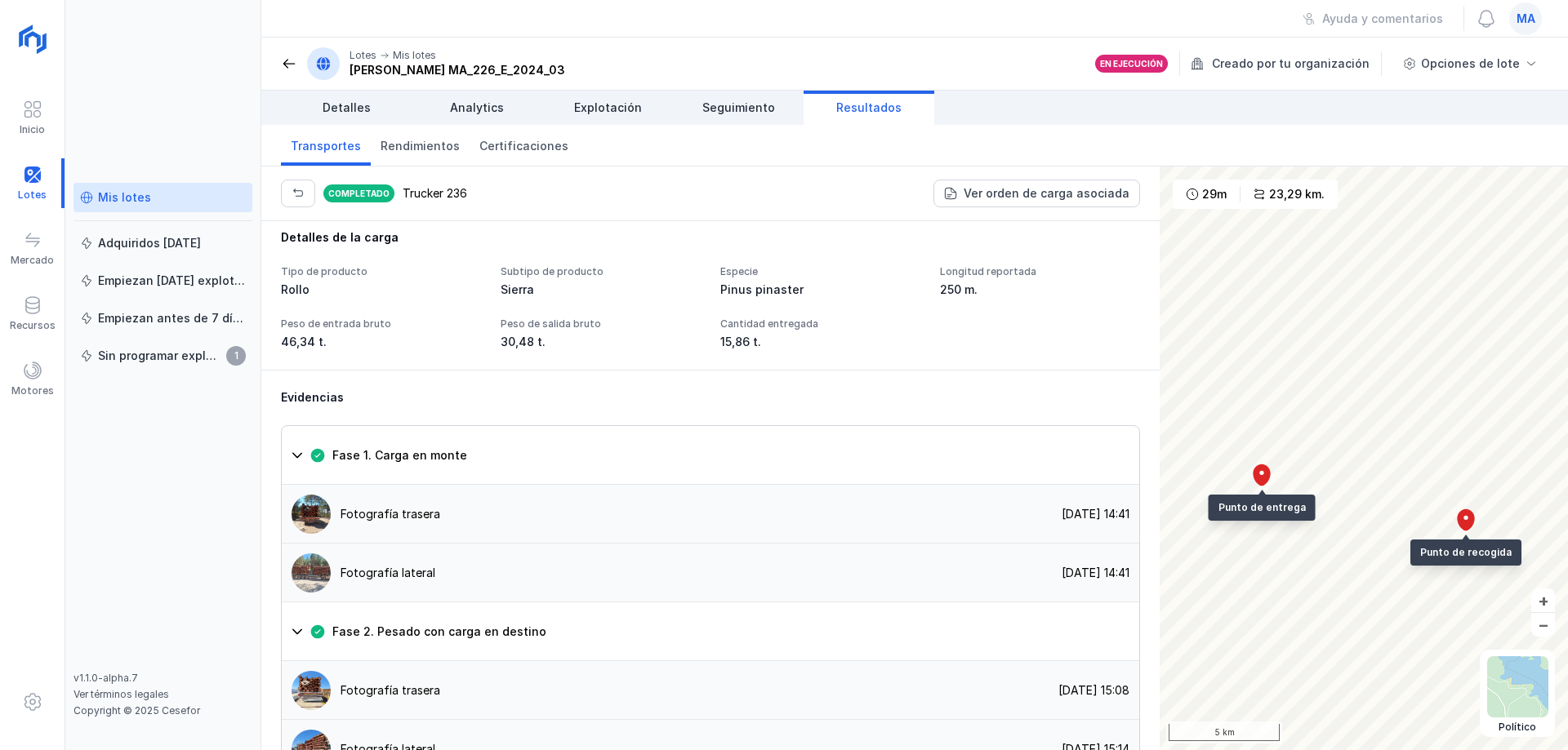
drag, startPoint x: 868, startPoint y: 387, endPoint x: 838, endPoint y: 259, distance: 131.5
click at [865, 350] on div "Tipo de producto Rollo Subtipo de producto Sierra Especie Pinus pinaster Longit…" at bounding box center [711, 308] width 859 height 85
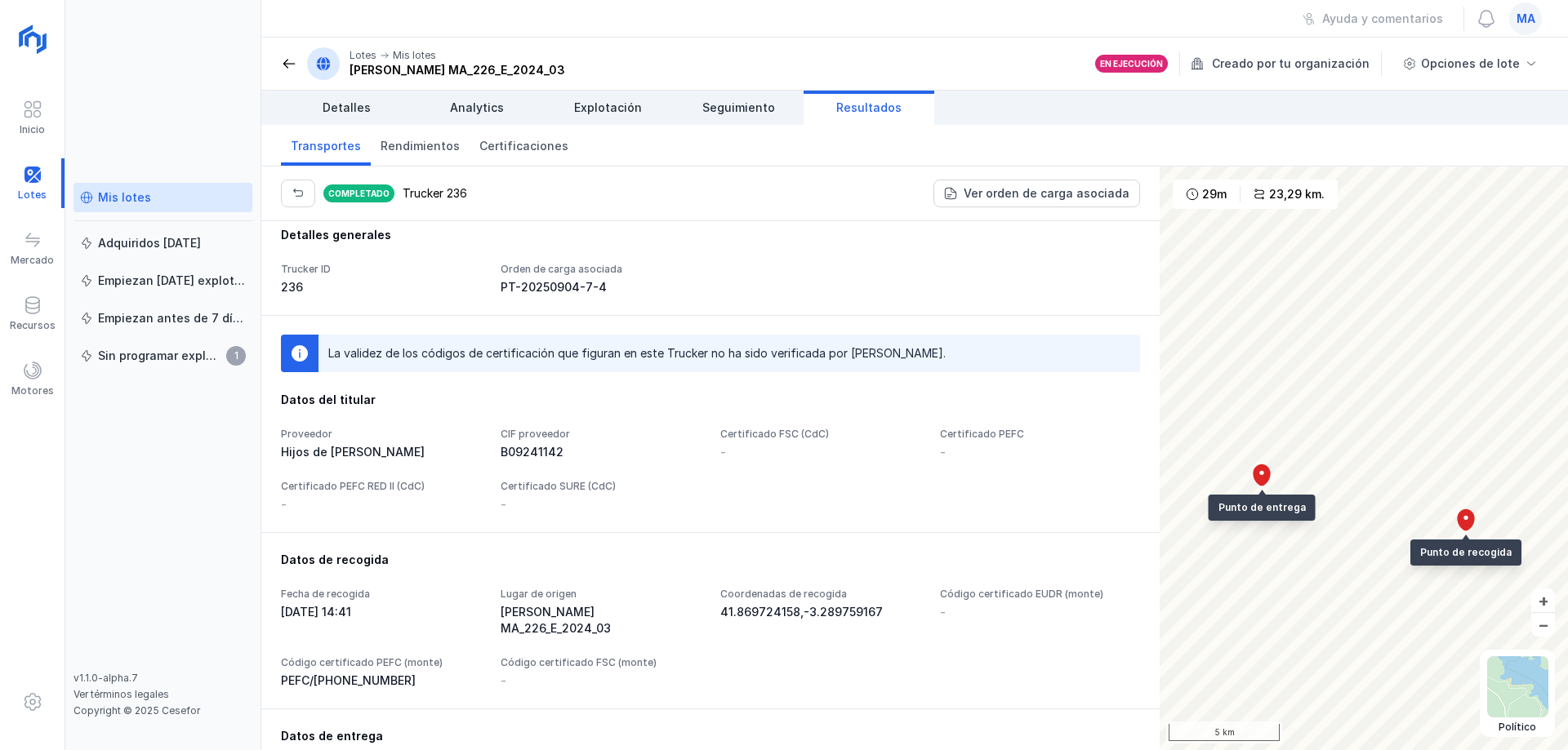
scroll to position [0, 0]
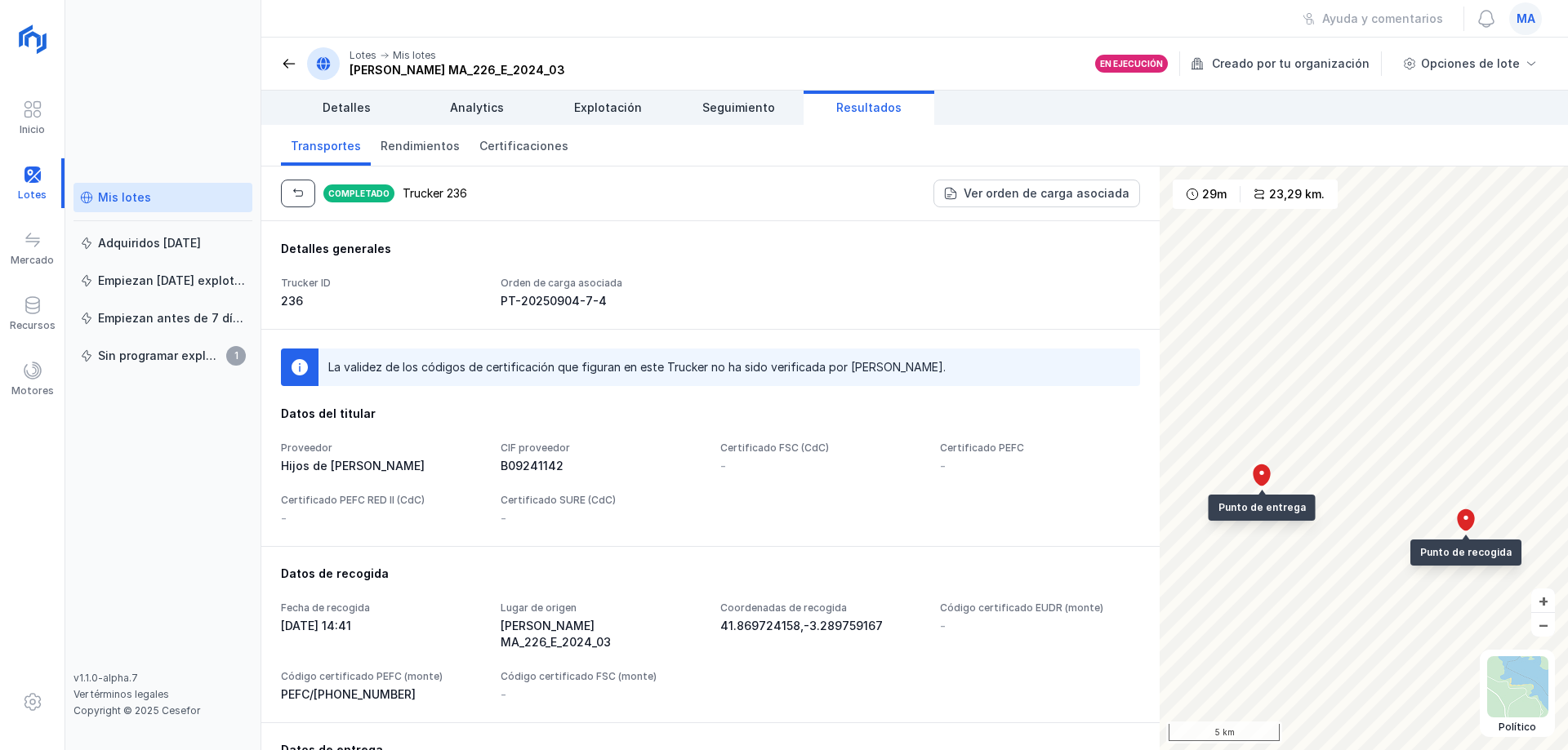
click at [296, 196] on span "button" at bounding box center [297, 193] width 13 height 13
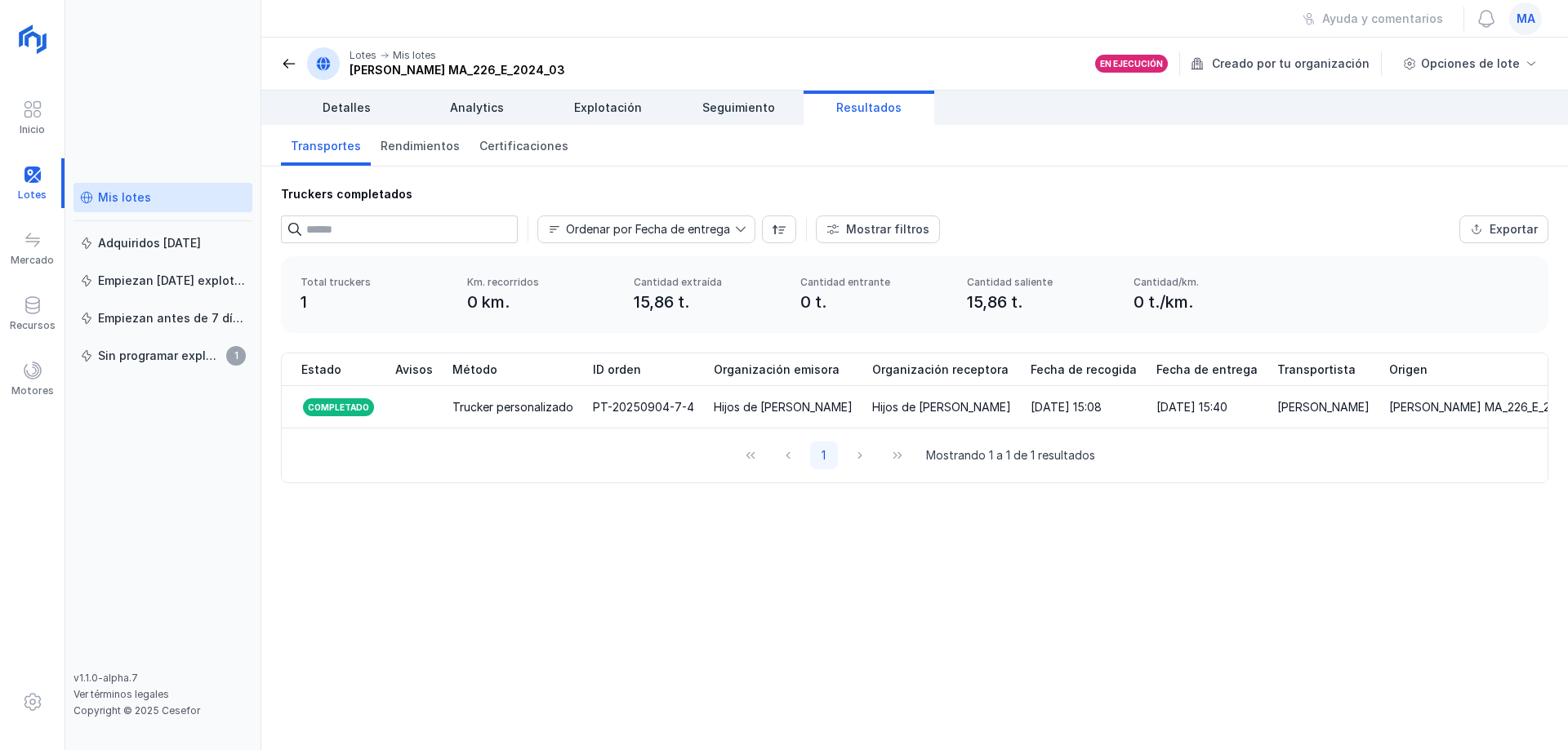
click at [946, 31] on div "Ayuda y comentarios ma" at bounding box center [914, 19] width 1307 height 37
click at [509, 617] on div "Truckers completados Ordenar por Fecha de entrega Mostrar filtros Exportar Méto…" at bounding box center [914, 458] width 1307 height 584
drag, startPoint x: 1262, startPoint y: 180, endPoint x: 1278, endPoint y: 182, distance: 16.1
click at [1266, 180] on div "Truckers completados Ordenar por Fecha de entrega Mostrar filtros Exportar Méto…" at bounding box center [914, 211] width 1307 height 90
click at [1480, 150] on div "Transportes Rendimientos Certificaciones" at bounding box center [914, 145] width 1307 height 42
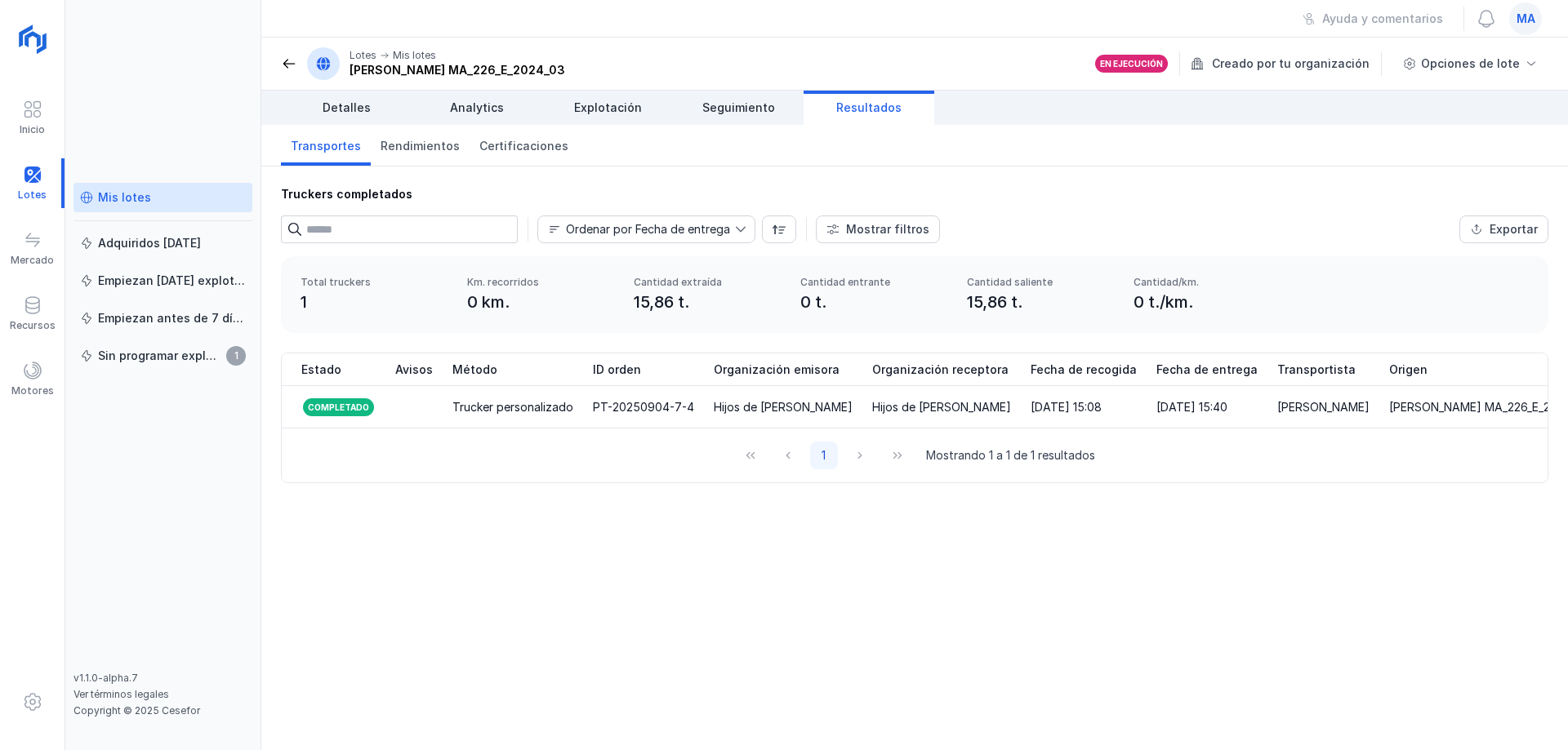
drag, startPoint x: 1288, startPoint y: 193, endPoint x: 1230, endPoint y: 219, distance: 63.6
click at [1288, 193] on div "Truckers completados" at bounding box center [914, 193] width 1267 height 16
click at [1364, 138] on div "Transportes Rendimientos Certificaciones" at bounding box center [914, 145] width 1307 height 42
click at [1350, 165] on div "Transportes Rendimientos Certificaciones" at bounding box center [914, 145] width 1307 height 42
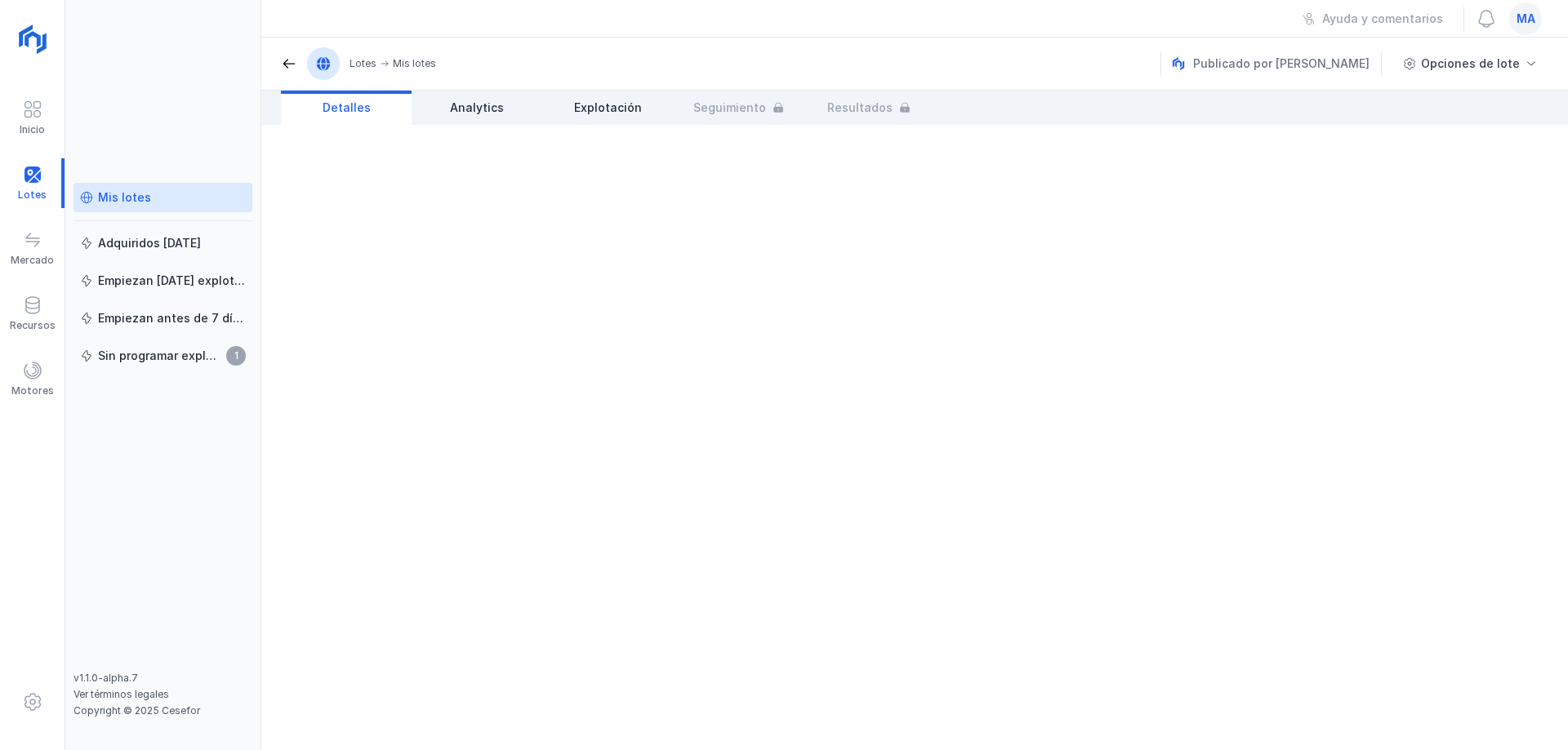
click at [115, 200] on div "Mis lotes" at bounding box center [124, 197] width 53 height 16
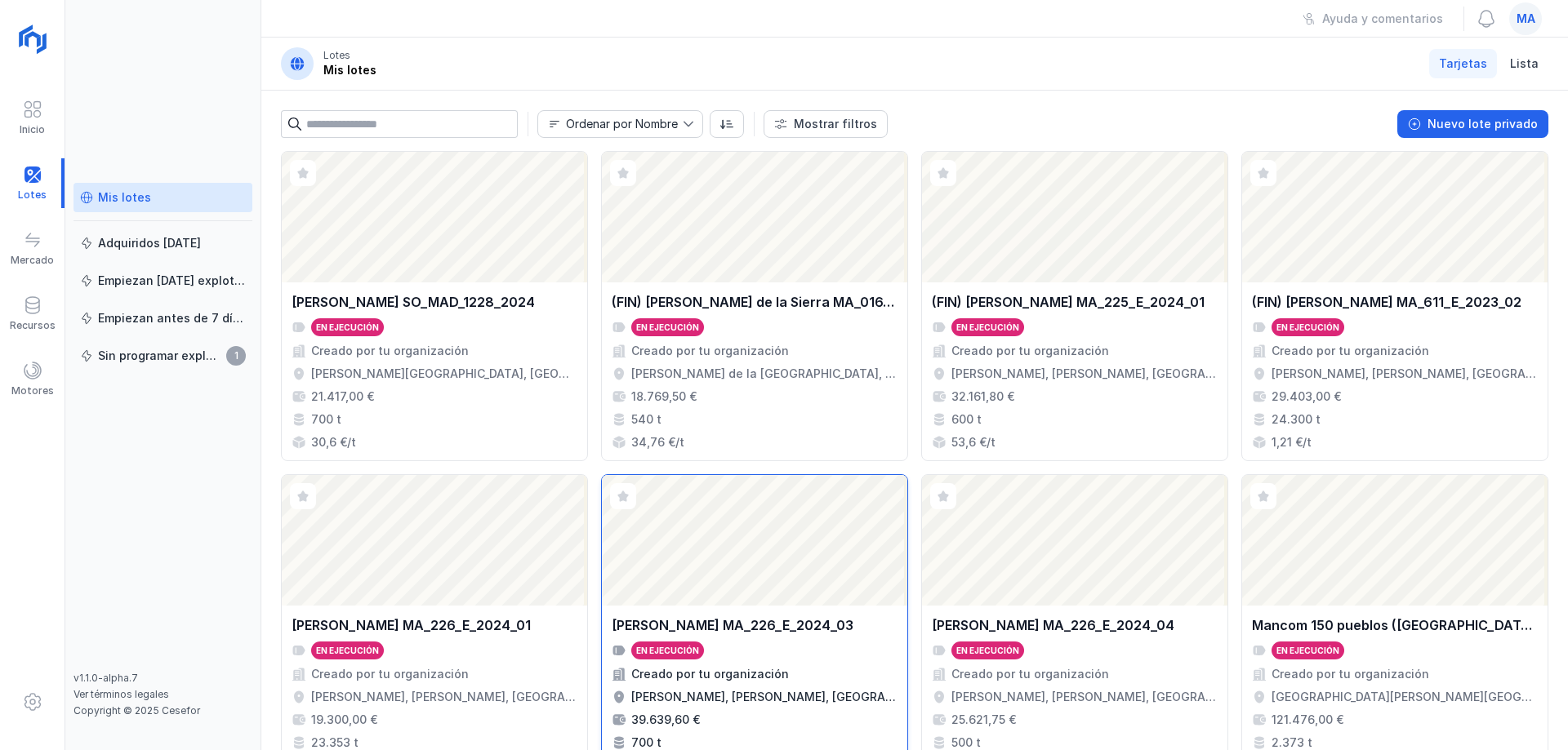
click at [762, 663] on div "[PERSON_NAME] MA_226_E_2024_03 En ejecución Creado por tu organización [PERSON_…" at bounding box center [755, 694] width 286 height 159
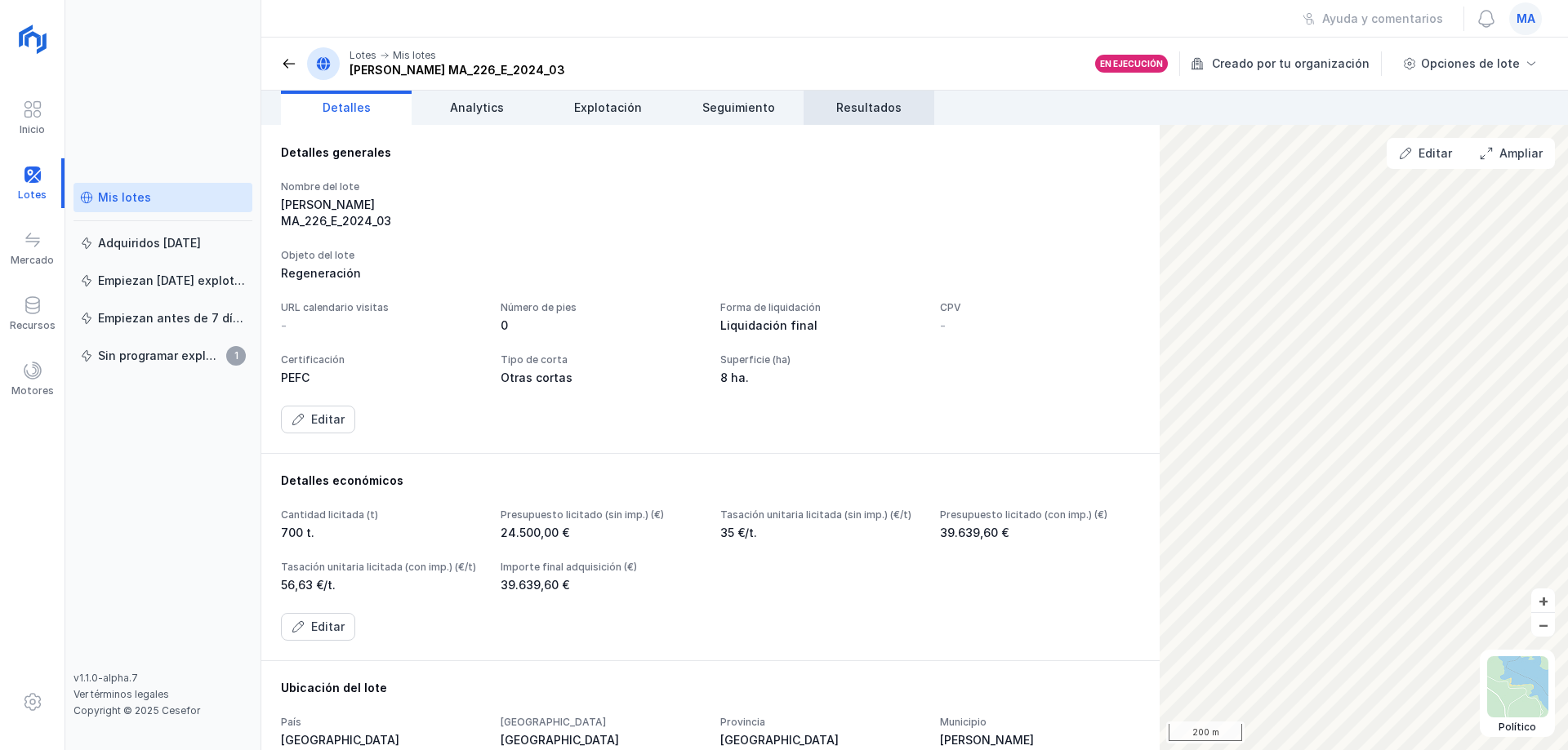
click at [857, 115] on span "Resultados" at bounding box center [868, 107] width 65 height 16
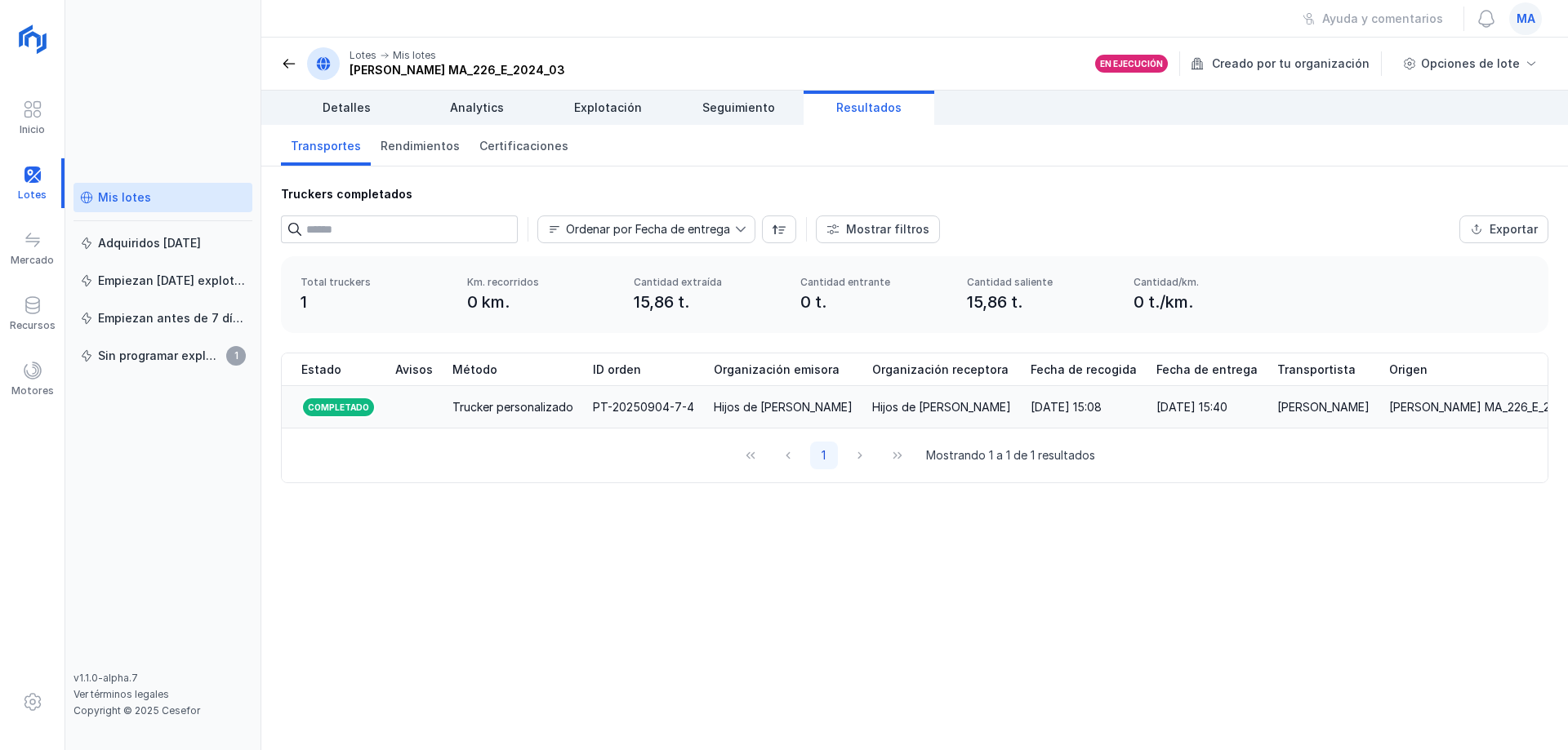
click at [548, 400] on div "Trucker personalizado" at bounding box center [513, 407] width 121 height 16
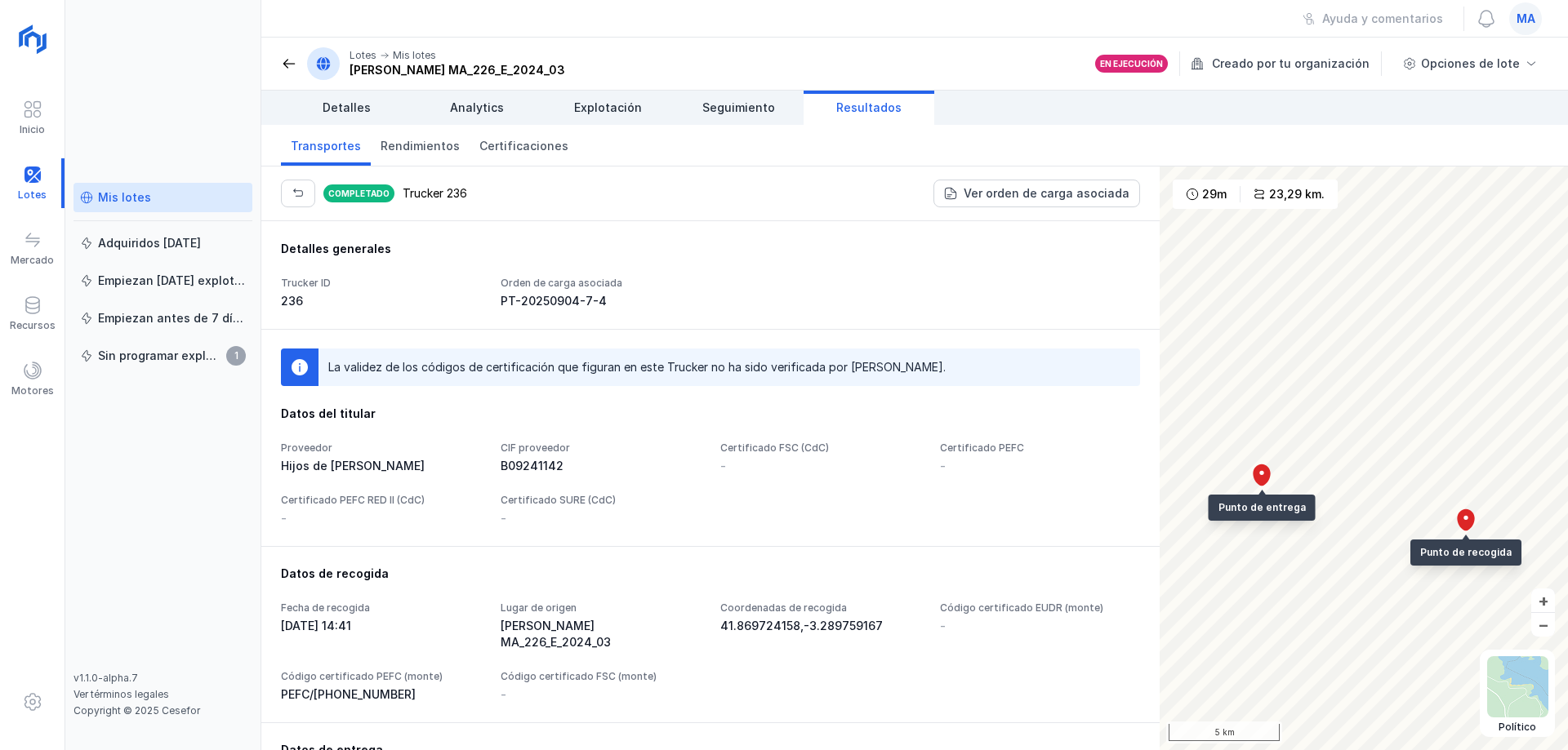
click at [499, 264] on div "Detalles generales Trucker ID 236 Orden de carga asociada PT-20250904-7-4" at bounding box center [711, 275] width 859 height 69
click at [745, 221] on div "Completado Trucker 236 Ver orden de carga asociada" at bounding box center [711, 193] width 898 height 54
click at [492, 234] on div "Detalles generales Trucker ID 236 Orden de carga asociada PT-20250904-7-4" at bounding box center [711, 275] width 898 height 108
drag, startPoint x: 745, startPoint y: 273, endPoint x: 616, endPoint y: 281, distance: 129.2
click at [739, 271] on div "Detalles generales Trucker ID 236 Orden de carga asociada PT-20250904-7-4" at bounding box center [711, 275] width 859 height 69
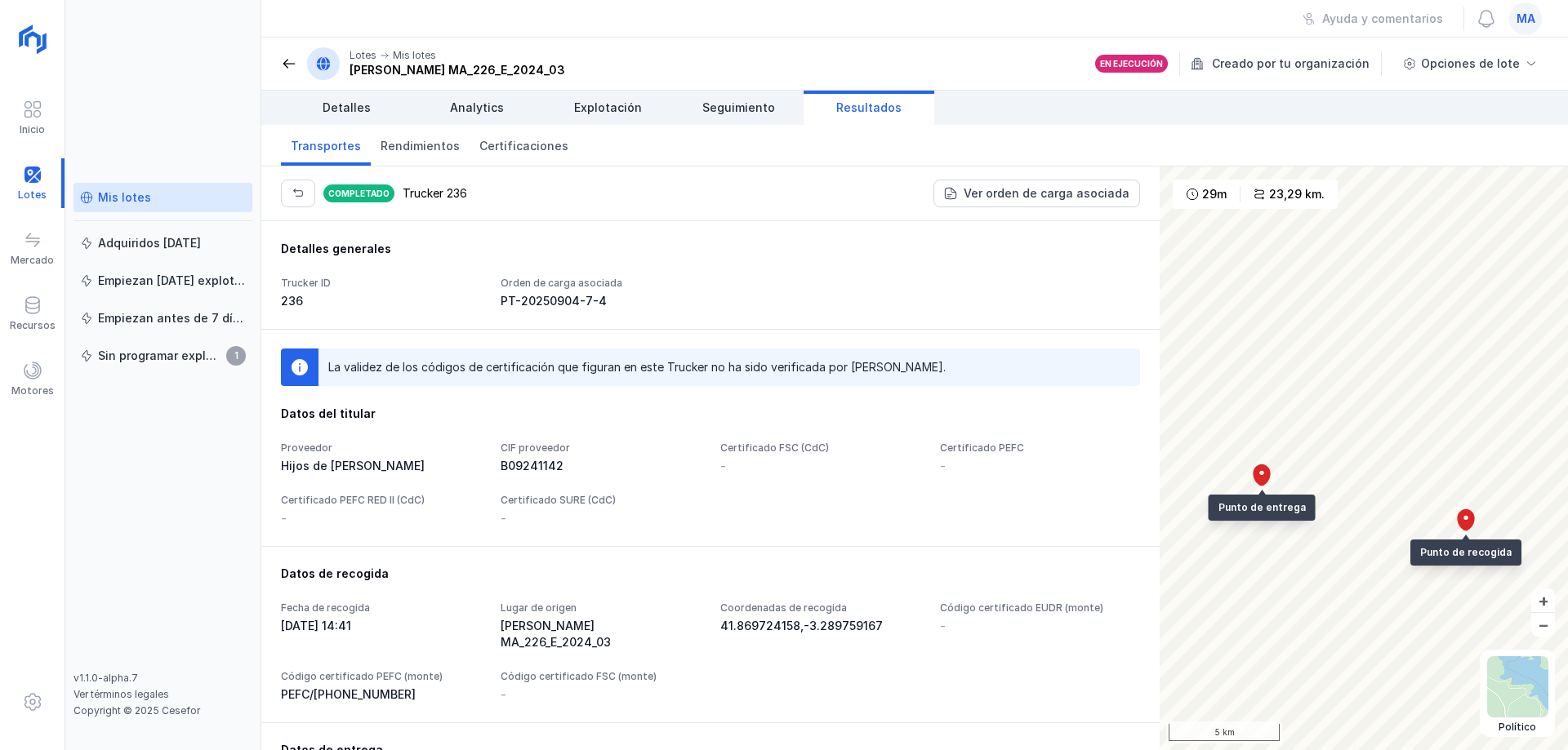
drag, startPoint x: 566, startPoint y: 302, endPoint x: 702, endPoint y: 283, distance: 137.3
click at [693, 291] on div "Trucker ID 236 Orden de carga asociada PT-20250904-7-4" at bounding box center [711, 293] width 859 height 32
click at [722, 269] on div "Detalles generales Trucker ID 236 Orden de carga asociada PT-20250904-7-4" at bounding box center [711, 275] width 859 height 69
drag, startPoint x: 658, startPoint y: 303, endPoint x: 556, endPoint y: 298, distance: 102.1
click at [551, 303] on div "Trucker ID 236 Orden de carga asociada PT-20250904-7-4" at bounding box center [711, 293] width 859 height 32
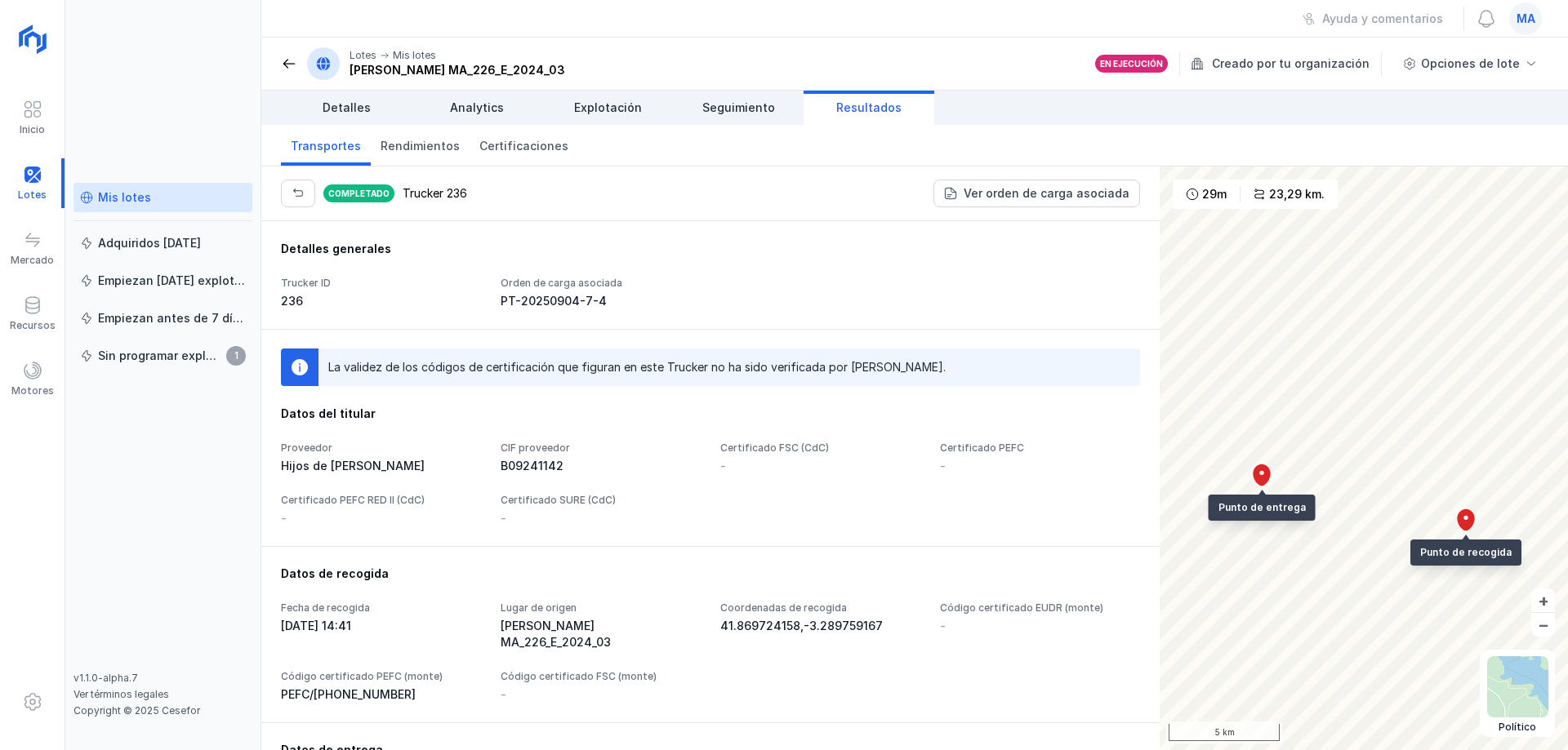
click at [649, 227] on div "Detalles generales Trucker ID 236 Orden de carga asociada PT-20250904-7-4" at bounding box center [711, 275] width 898 height 108
click at [728, 395] on div "La validez de los códigos de certificación que figuran en este Trucker no ha si…" at bounding box center [711, 438] width 898 height 217
click at [734, 389] on div "La validez de los códigos de certificación que figuran en este Trucker no ha si…" at bounding box center [711, 438] width 898 height 217
click at [348, 239] on div "Detalles generales Trucker ID 236 Orden de carga asociada PT-20250904-7-4" at bounding box center [711, 275] width 898 height 108
drag, startPoint x: 348, startPoint y: 248, endPoint x: 339, endPoint y: 266, distance: 20.1
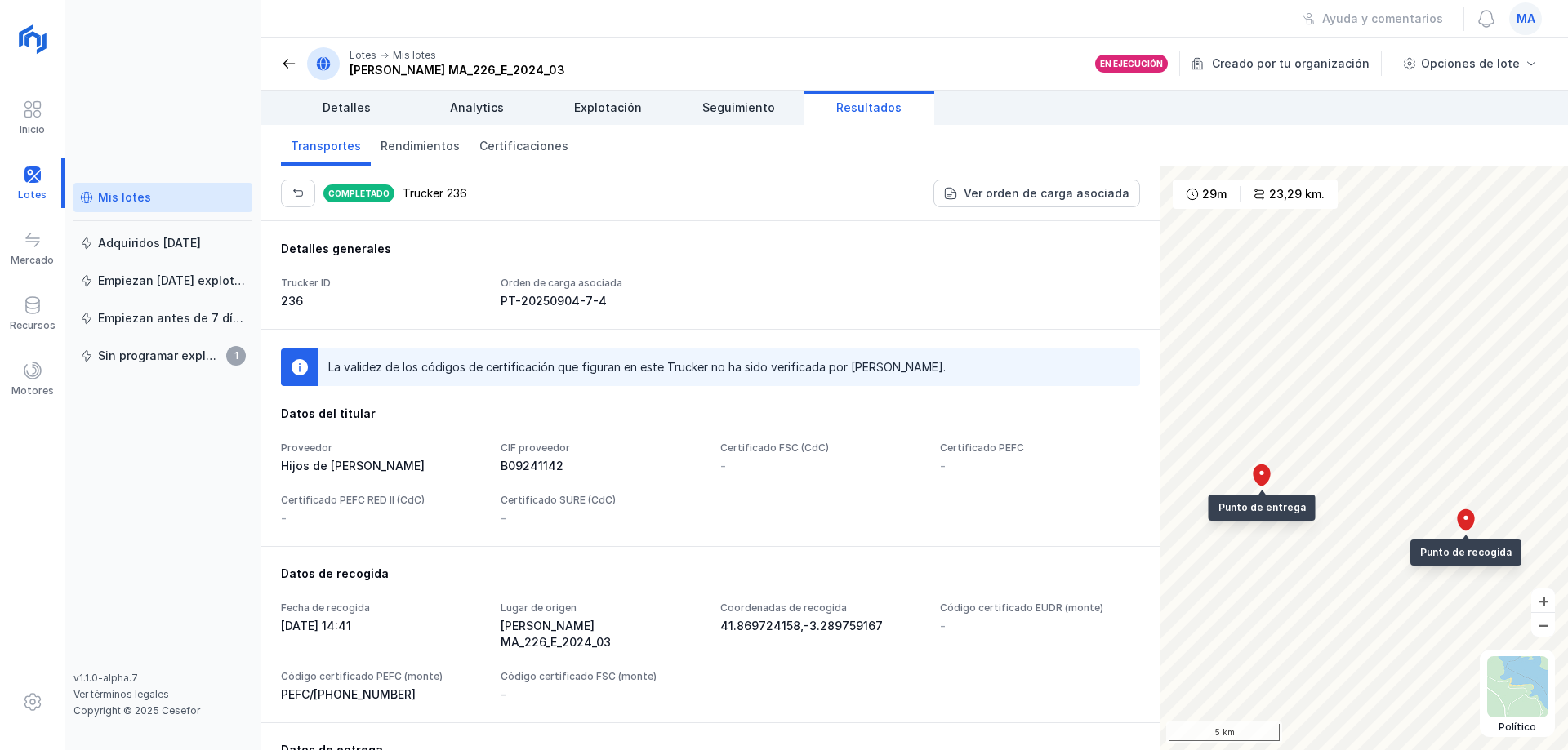
click at [351, 252] on div "Detalles generales" at bounding box center [711, 249] width 859 height 16
click at [497, 263] on div "Detalles generales Trucker ID 236 Orden de carga asociada PT-20250904-7-4" at bounding box center [711, 275] width 859 height 69
click at [720, 42] on header "Lotes Mis lotes [PERSON_NAME] MA_226_E_2024_03 En ejecución Creado por tu organ…" at bounding box center [914, 64] width 1307 height 53
click at [632, 264] on div "Detalles generales Trucker ID 236 Orden de carga asociada PT-20250904-7-4" at bounding box center [711, 275] width 859 height 69
drag, startPoint x: 485, startPoint y: 261, endPoint x: 378, endPoint y: 275, distance: 107.9
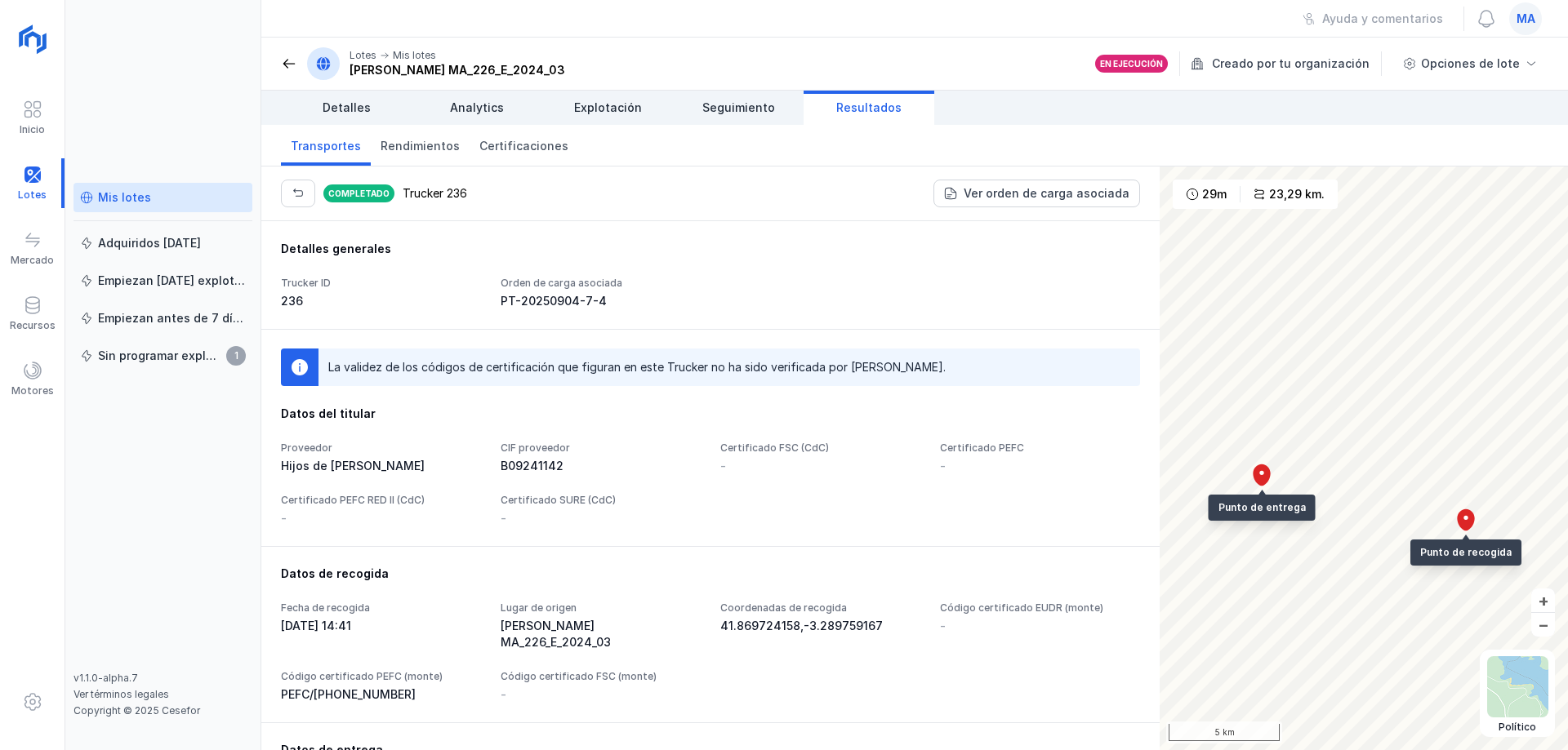
click at [485, 262] on div "Detalles generales Trucker ID 236 Orden de carga asociada PT-20250904-7-4" at bounding box center [711, 275] width 859 height 69
click at [156, 198] on div "Mis lotes" at bounding box center [162, 197] width 166 height 16
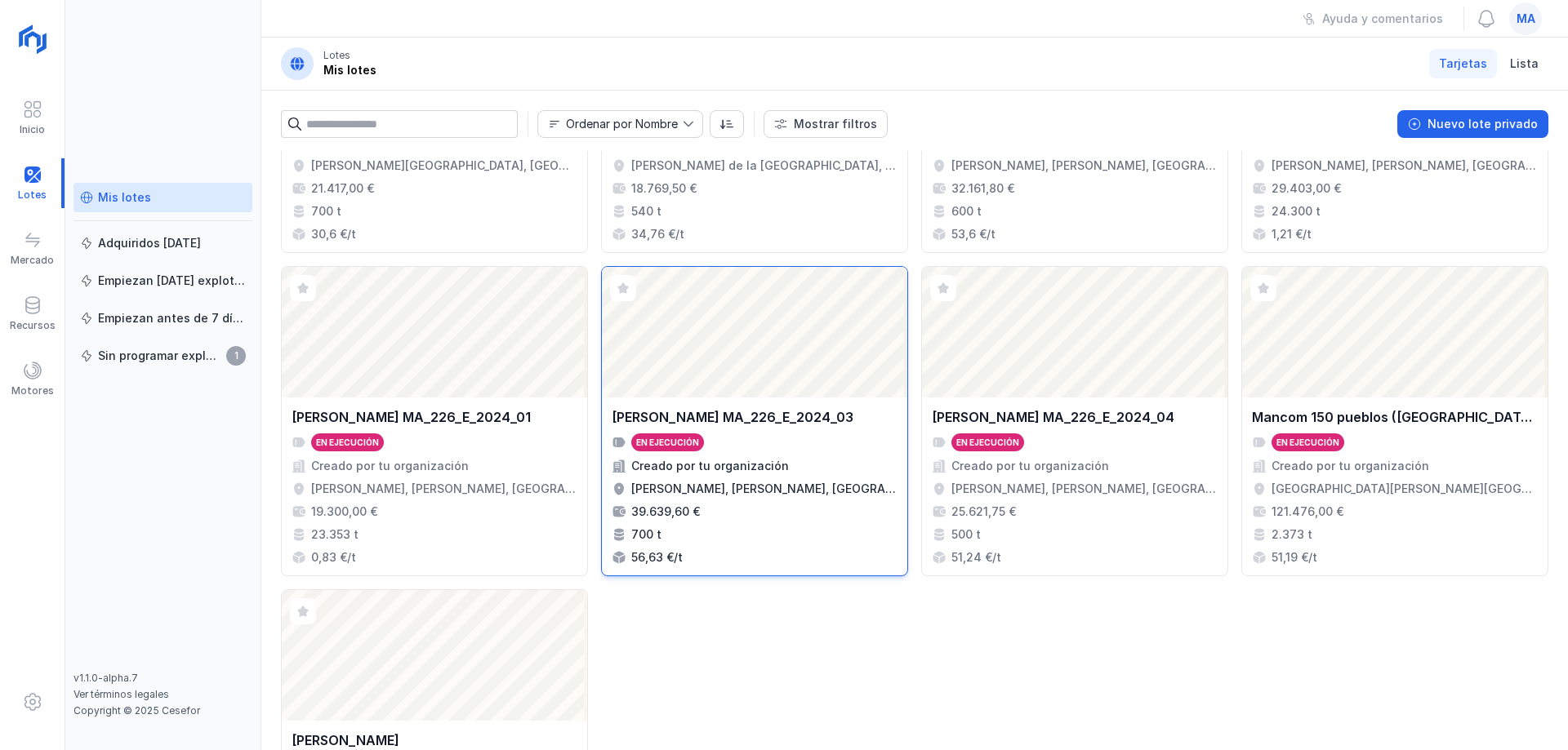
scroll to position [245, 0]
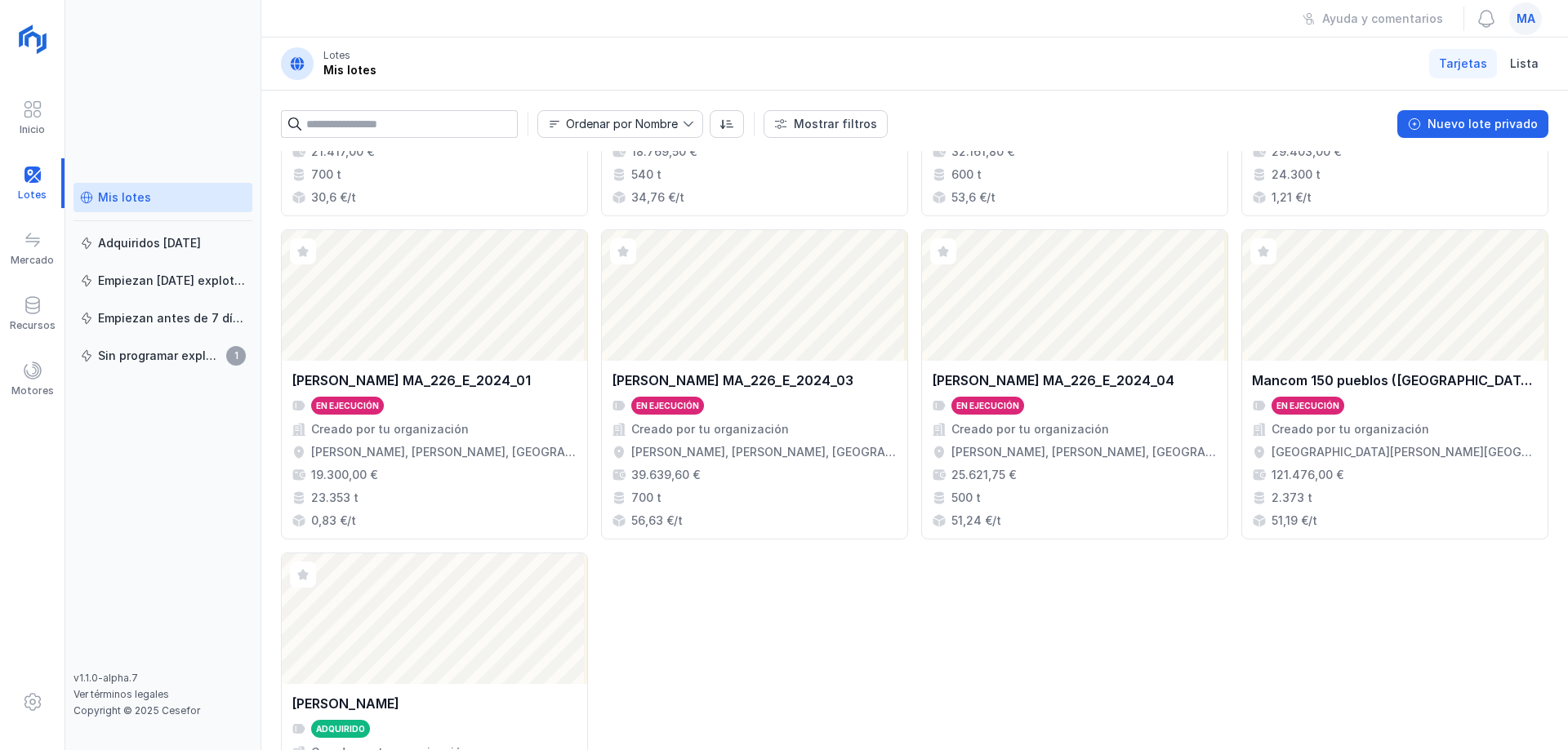
click at [748, 660] on div "Abrir lote [PERSON_NAME] SO_MAD_1228_2024 En ejecución Creado por tu organizaci…" at bounding box center [914, 383] width 1267 height 954
drag, startPoint x: 728, startPoint y: 616, endPoint x: 696, endPoint y: 631, distance: 35.3
click at [696, 631] on div "Abrir lote [PERSON_NAME] SO_MAD_1228_2024 En ejecución Creado por tu organizaci…" at bounding box center [914, 383] width 1267 height 954
drag, startPoint x: 716, startPoint y: 632, endPoint x: 634, endPoint y: 630, distance: 82.0
click at [709, 632] on div "Abrir lote [PERSON_NAME] SO_MAD_1228_2024 En ejecución Creado por tu organizaci…" at bounding box center [914, 383] width 1267 height 954
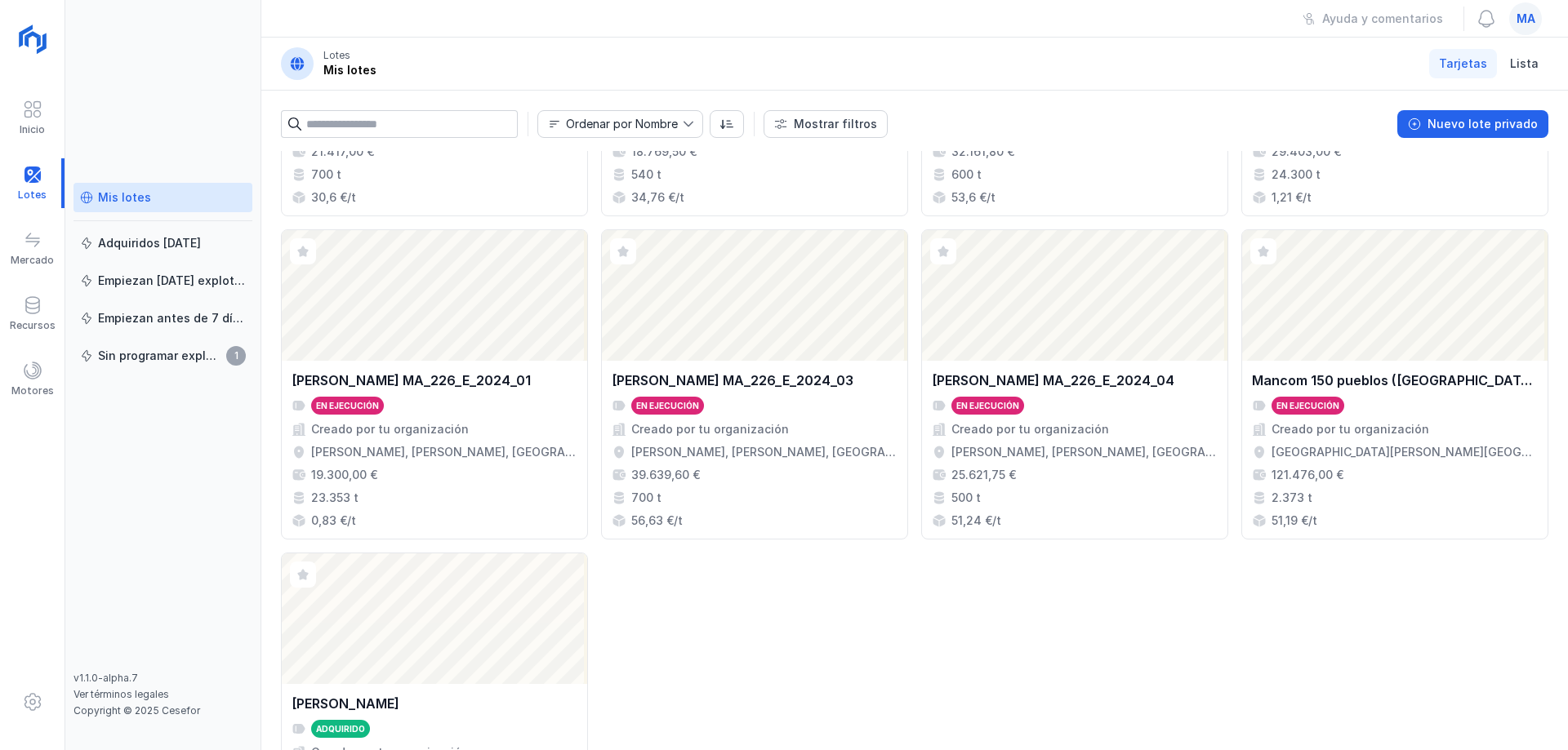
click at [810, 579] on div "Abrir lote [PERSON_NAME] SO_MAD_1228_2024 En ejecución Creado por tu organizaci…" at bounding box center [914, 383] width 1267 height 954
